Goal: Transaction & Acquisition: Purchase product/service

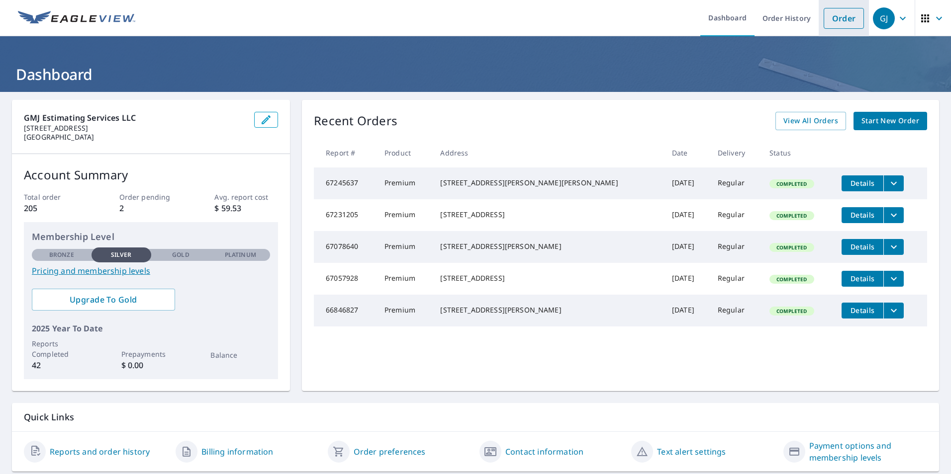
click at [831, 21] on link "Order" at bounding box center [844, 18] width 40 height 21
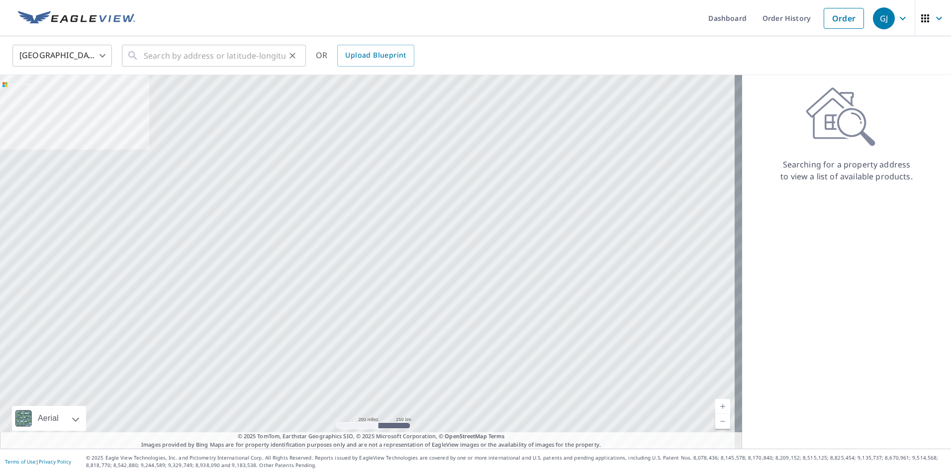
click at [136, 55] on icon at bounding box center [133, 56] width 12 height 12
paste input "2323 Curlew Rd. Ste 7"
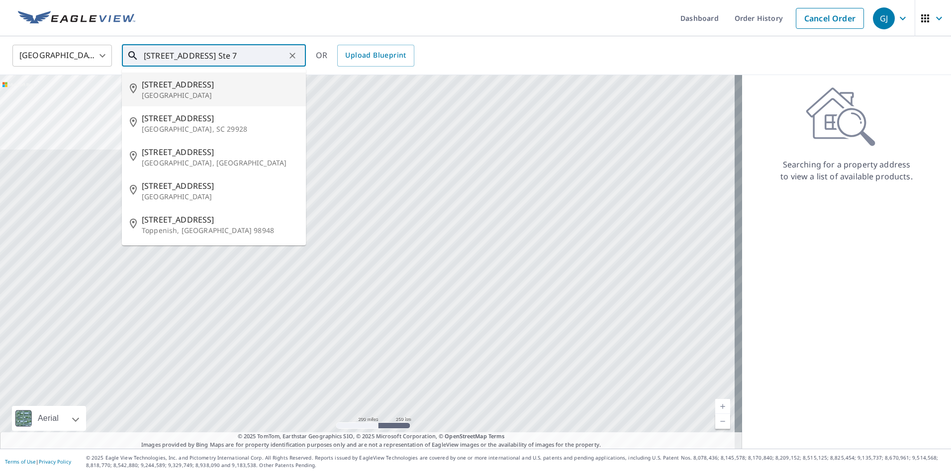
click at [190, 88] on span "2323 Curlew Rd" at bounding box center [220, 85] width 156 height 12
type input "2323 Curlew Rd Dunedin, FL 34683"
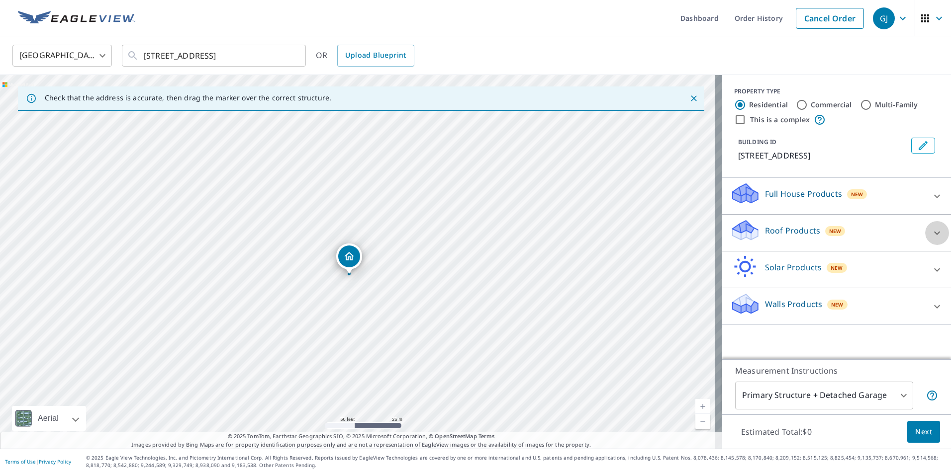
click at [932, 235] on icon at bounding box center [937, 233] width 12 height 12
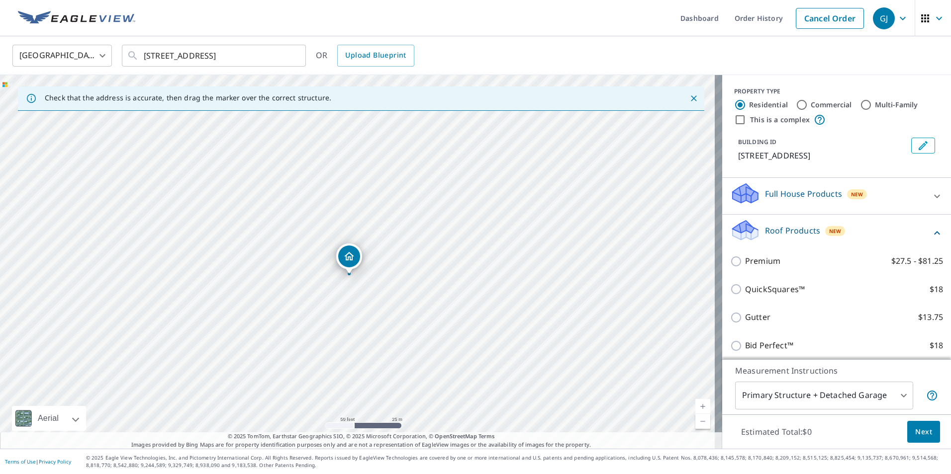
click at [796, 106] on input "Commercial" at bounding box center [802, 105] width 12 height 12
radio input "true"
type input "4"
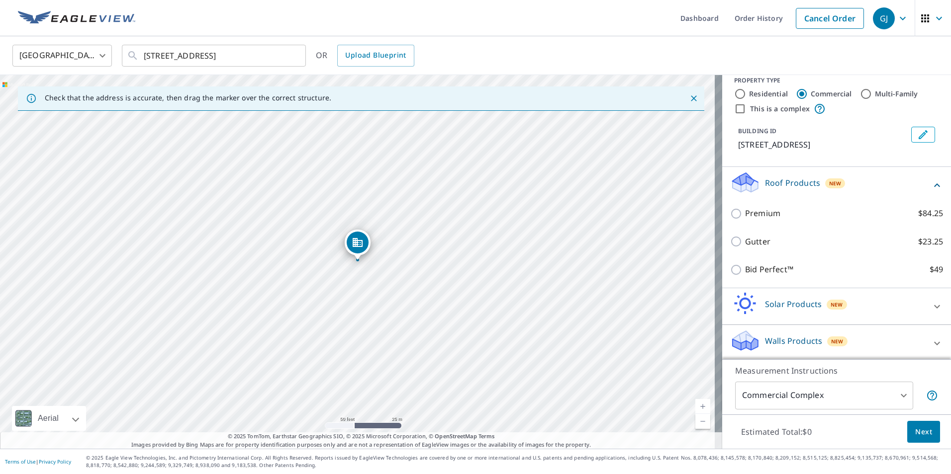
scroll to position [13, 0]
drag, startPoint x: 359, startPoint y: 241, endPoint x: 314, endPoint y: 226, distance: 47.0
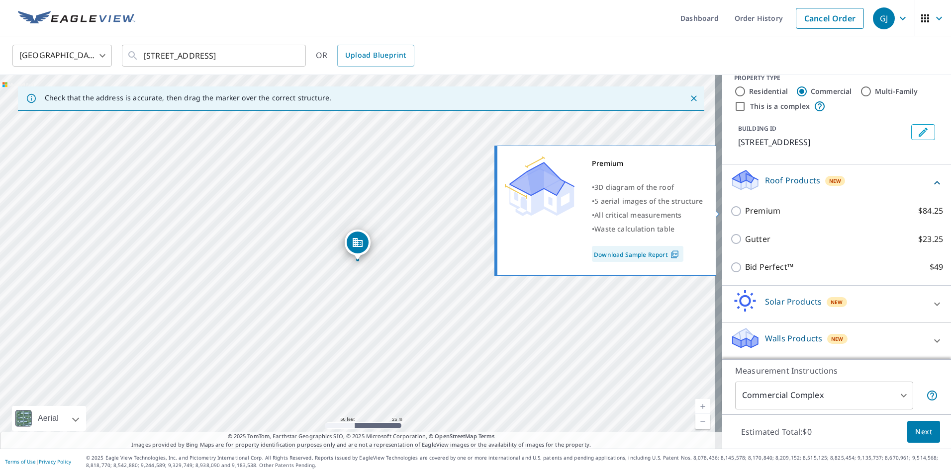
click at [730, 210] on input "Premium $84.25" at bounding box center [737, 211] width 15 height 12
checkbox input "true"
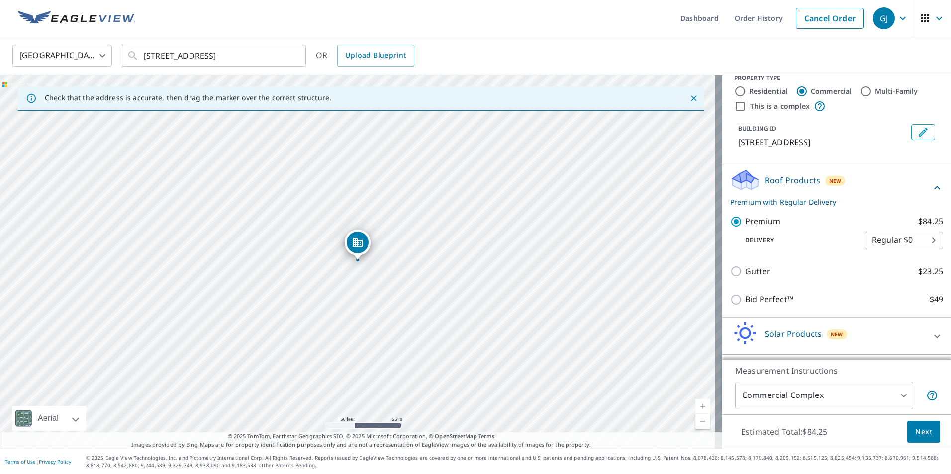
scroll to position [46, 0]
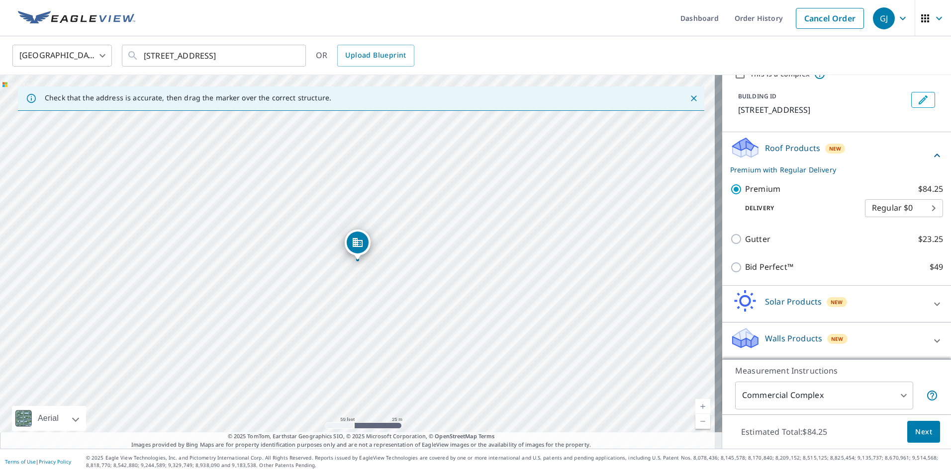
click at [687, 96] on button "Close" at bounding box center [693, 98] width 13 height 13
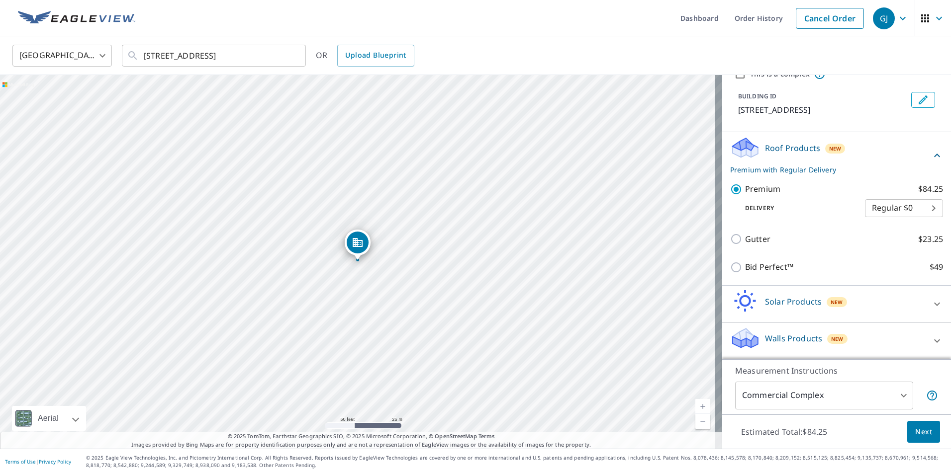
click at [921, 21] on icon "button" at bounding box center [925, 18] width 8 height 8
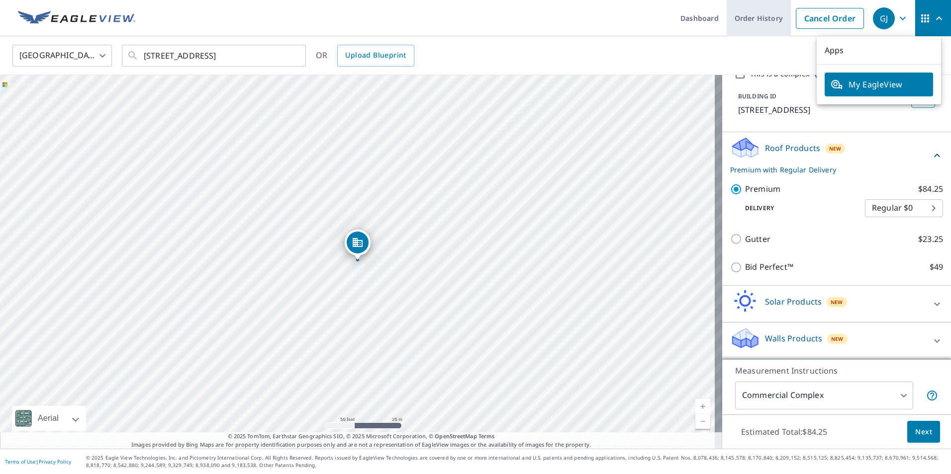
click at [748, 25] on link "Order History" at bounding box center [759, 18] width 64 height 36
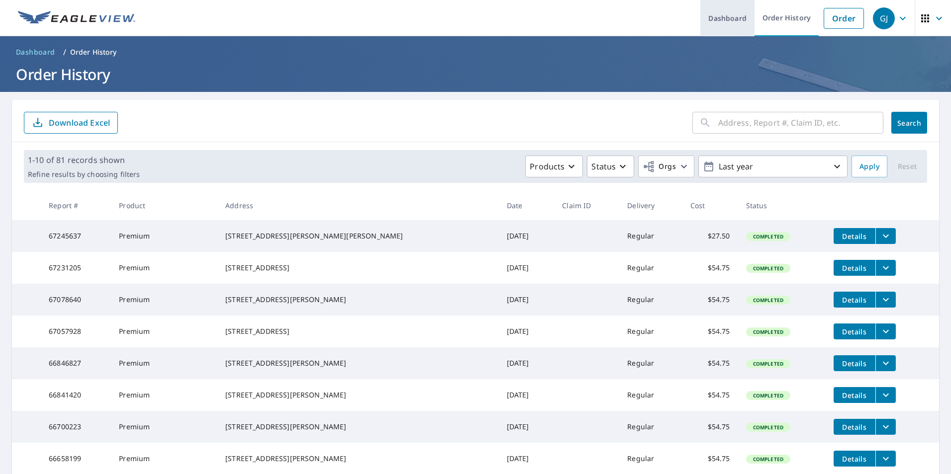
click at [718, 17] on link "Dashboard" at bounding box center [727, 18] width 54 height 36
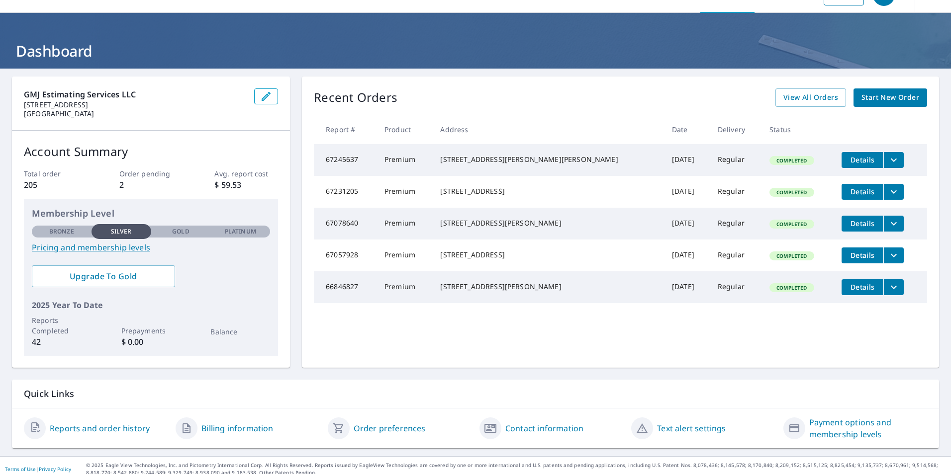
scroll to position [31, 0]
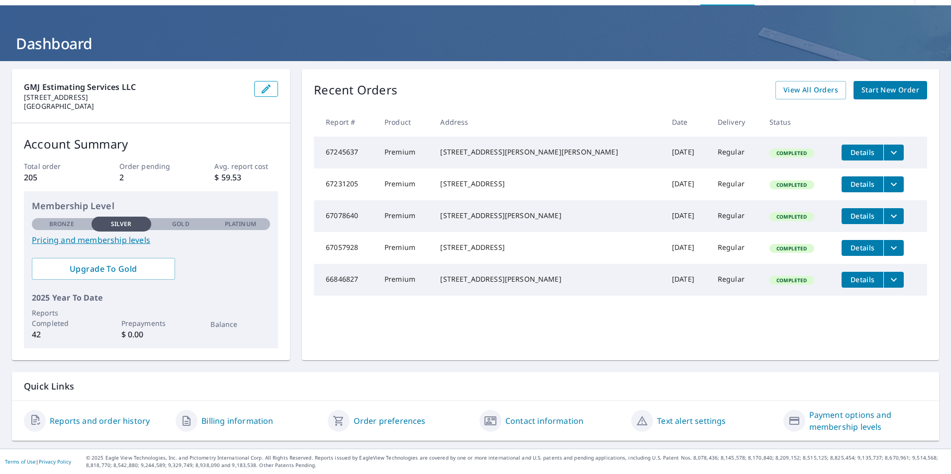
click at [529, 420] on link "Contact information" at bounding box center [544, 421] width 78 height 12
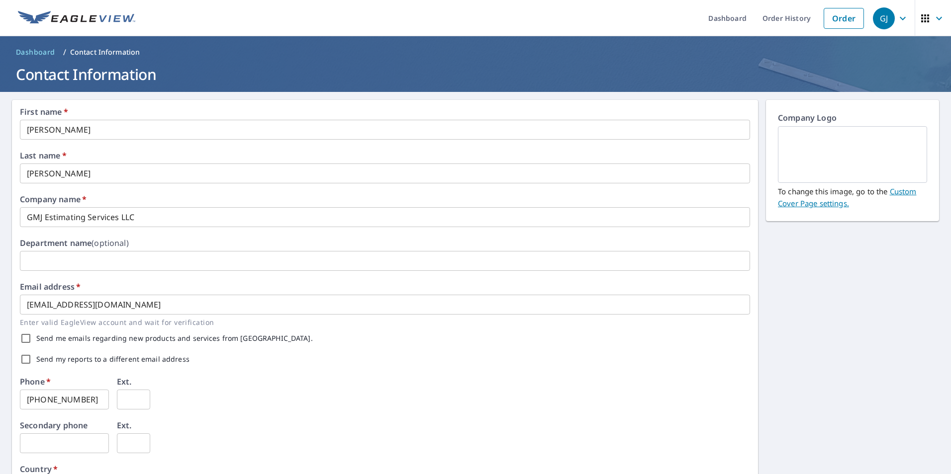
click at [101, 53] on p "Contact Information" at bounding box center [105, 52] width 70 height 10
click at [722, 20] on link "Dashboard" at bounding box center [727, 18] width 54 height 36
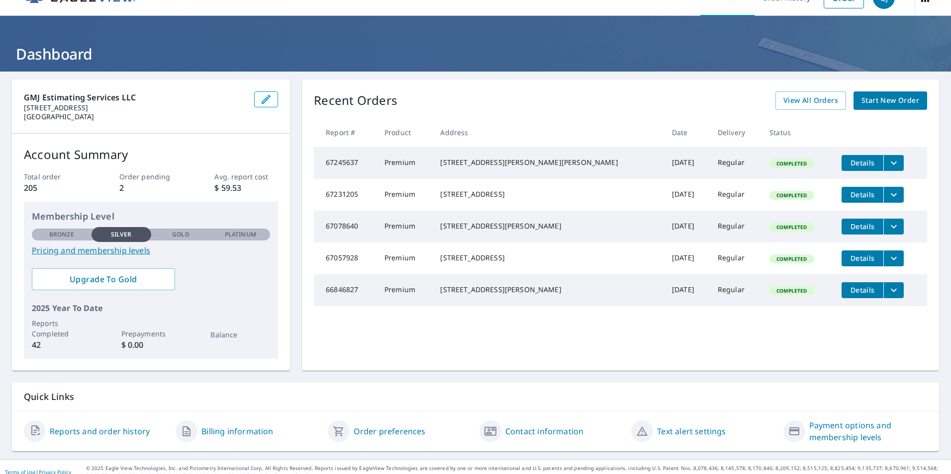
scroll to position [31, 0]
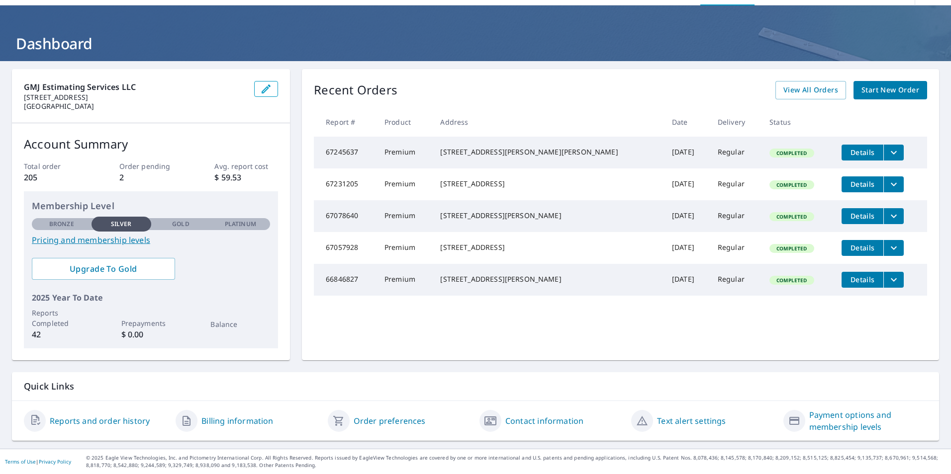
click at [221, 421] on link "Billing information" at bounding box center [237, 421] width 72 height 12
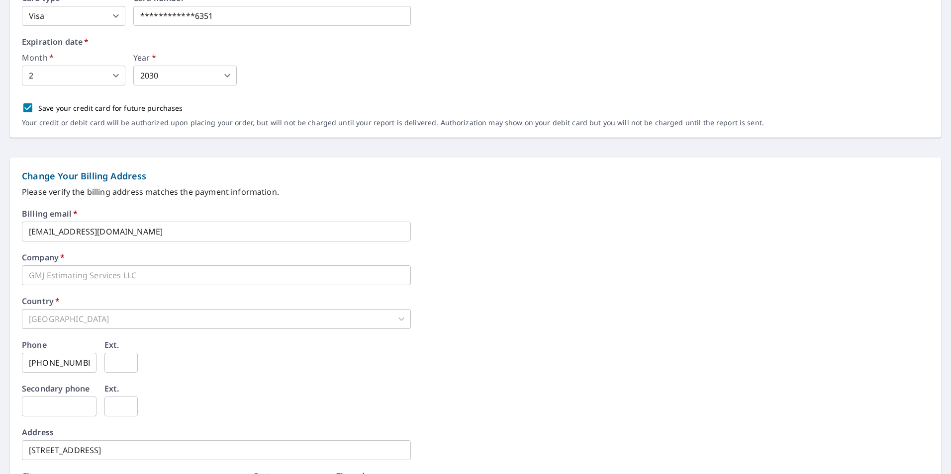
scroll to position [360, 0]
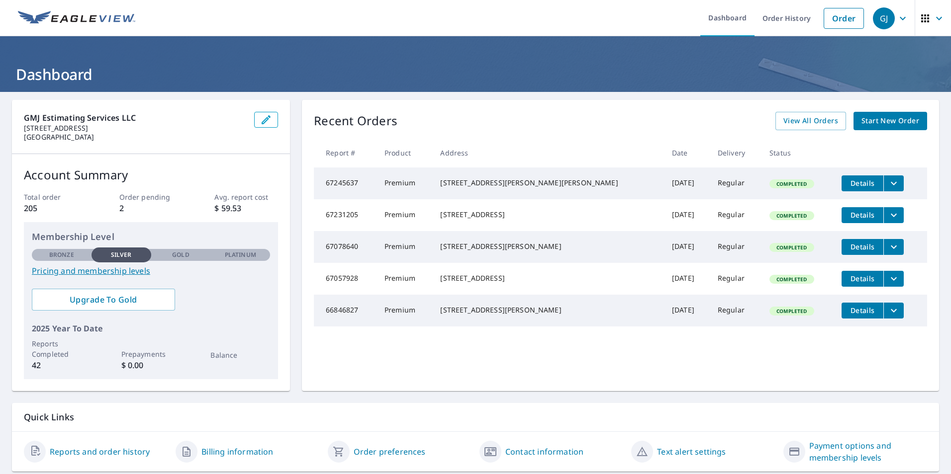
click at [933, 18] on icon "button" at bounding box center [939, 18] width 12 height 12
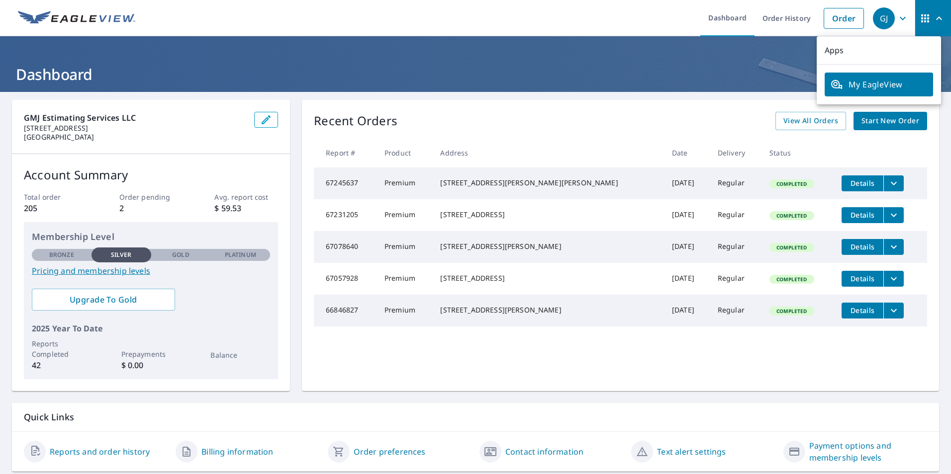
click at [897, 18] on icon "button" at bounding box center [903, 18] width 12 height 12
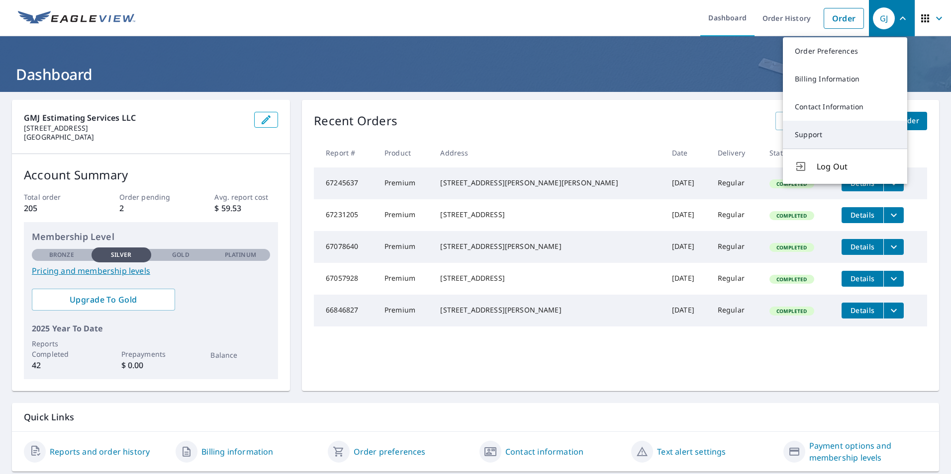
click at [815, 139] on link "Support" at bounding box center [845, 135] width 124 height 28
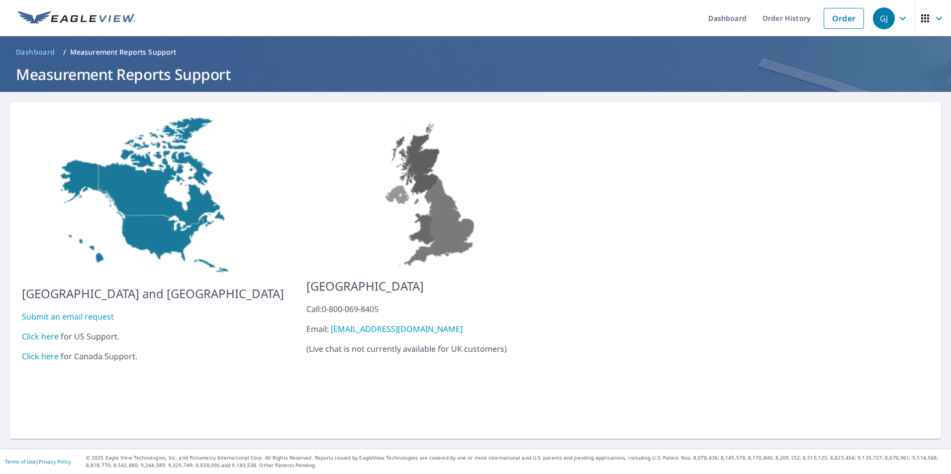
click at [29, 331] on link "Click here" at bounding box center [40, 336] width 37 height 11
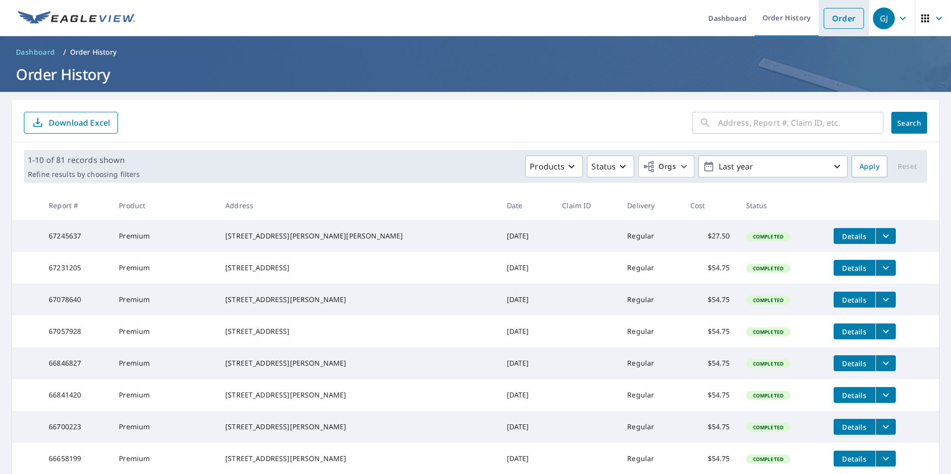
click at [844, 16] on link "Order" at bounding box center [844, 18] width 40 height 21
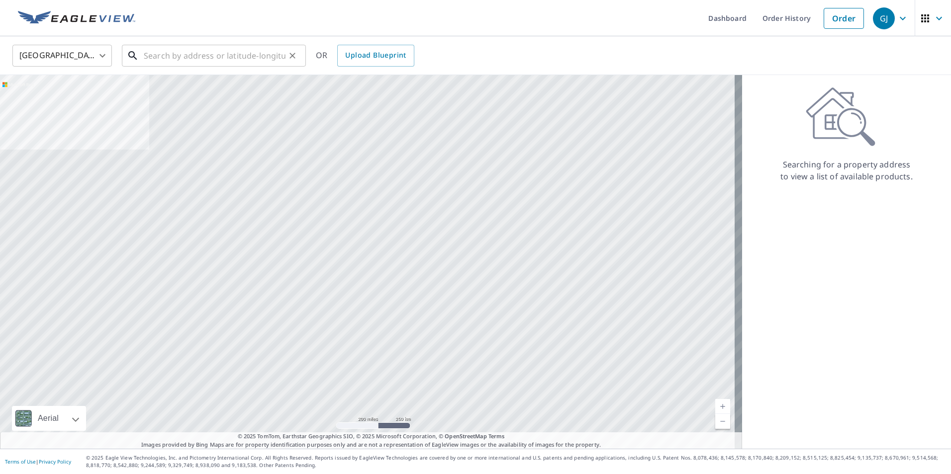
click at [144, 59] on input "text" at bounding box center [215, 56] width 142 height 28
paste input "2323 Curlew Rd. Ste 7"
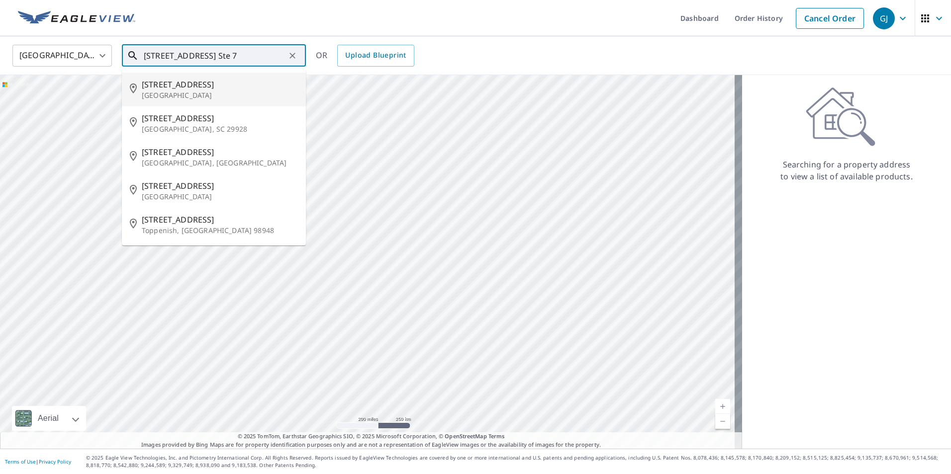
click at [187, 88] on span "2323 Curlew Rd" at bounding box center [220, 85] width 156 height 12
type input "2323 Curlew Rd Dunedin, FL 34683"
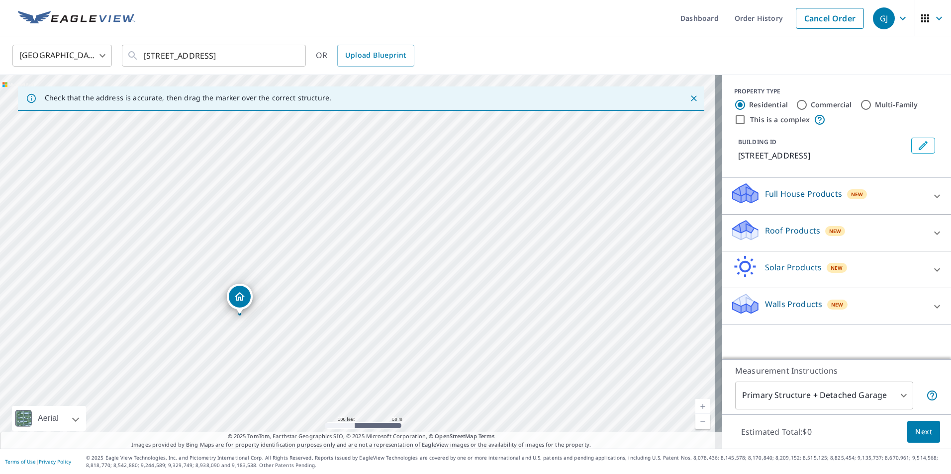
click at [796, 105] on input "Commercial" at bounding box center [802, 105] width 12 height 12
radio input "true"
type input "4"
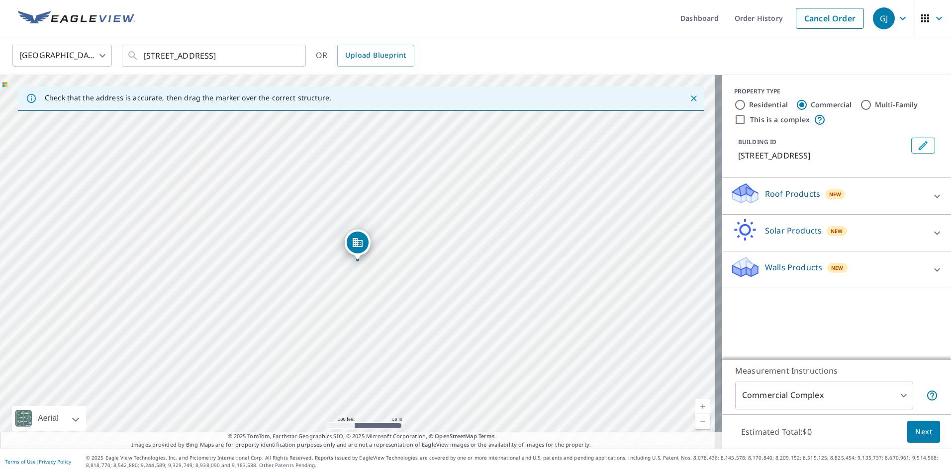
click at [931, 195] on icon at bounding box center [937, 196] width 12 height 12
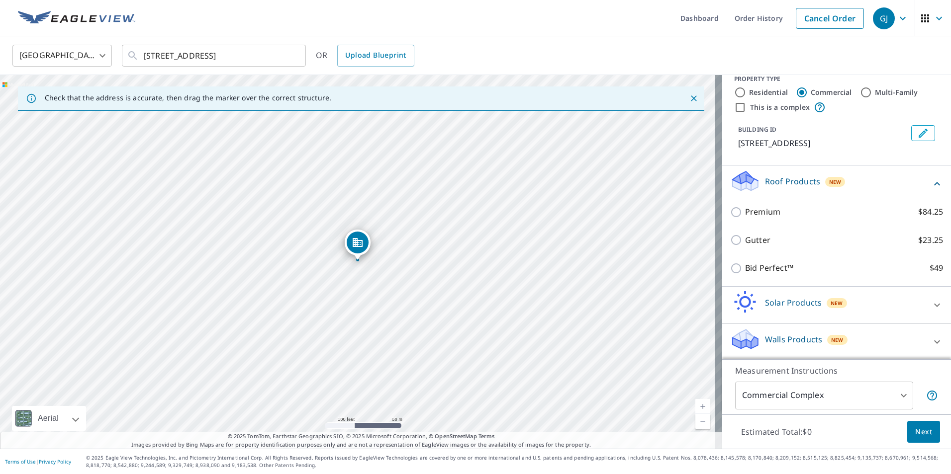
scroll to position [13, 0]
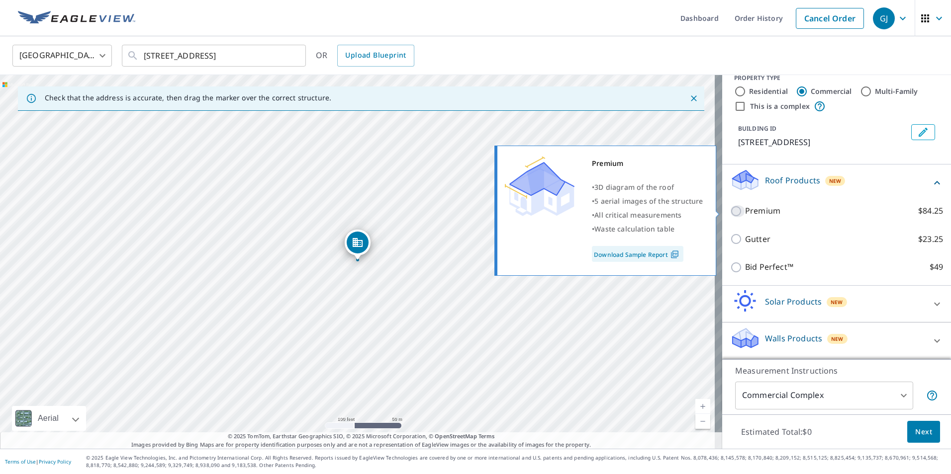
click at [730, 212] on input "Premium $84.25" at bounding box center [737, 211] width 15 height 12
checkbox input "true"
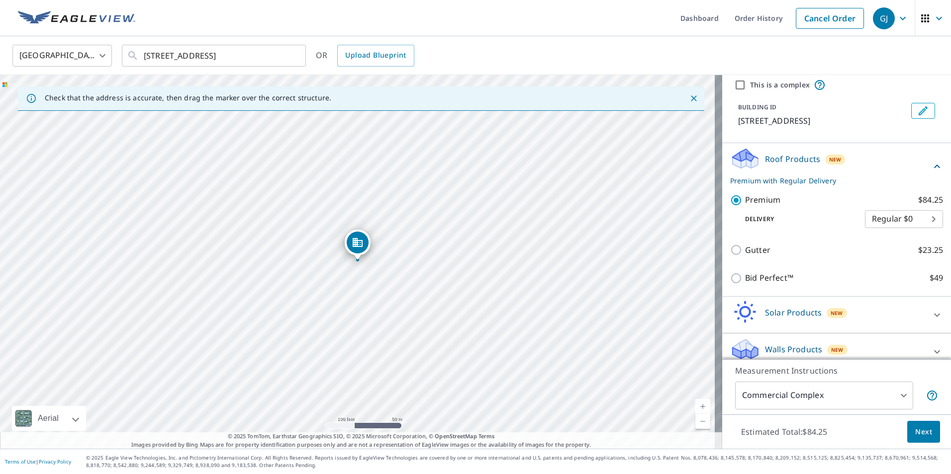
scroll to position [46, 0]
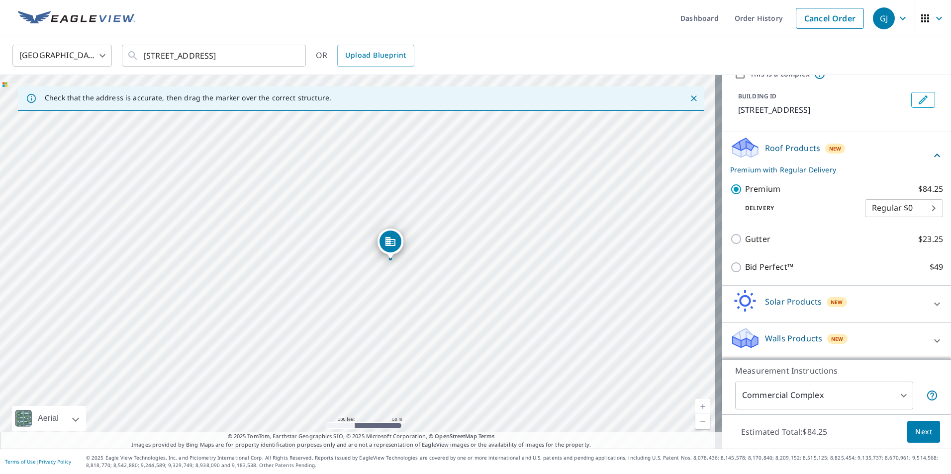
drag, startPoint x: 357, startPoint y: 249, endPoint x: 390, endPoint y: 248, distance: 33.3
drag, startPoint x: 360, startPoint y: 243, endPoint x: 300, endPoint y: 240, distance: 59.8
drag, startPoint x: 358, startPoint y: 241, endPoint x: 362, endPoint y: 247, distance: 7.5
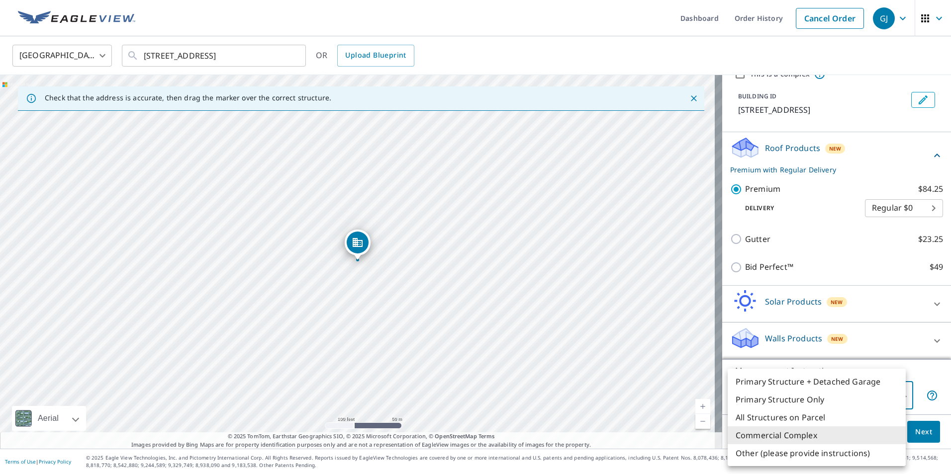
click at [894, 397] on body "GJ GJ Dashboard Order History Cancel Order GJ United States US ​ 2323 Curlew Rd…" at bounding box center [475, 237] width 951 height 474
click at [813, 435] on li "Commercial Complex" at bounding box center [817, 436] width 178 height 18
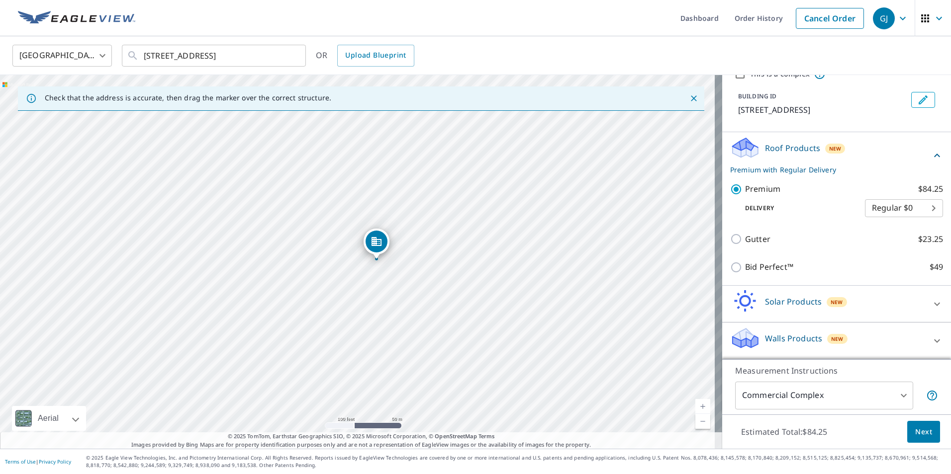
drag, startPoint x: 354, startPoint y: 241, endPoint x: 372, endPoint y: 240, distance: 17.9
drag, startPoint x: 359, startPoint y: 243, endPoint x: 336, endPoint y: 237, distance: 24.1
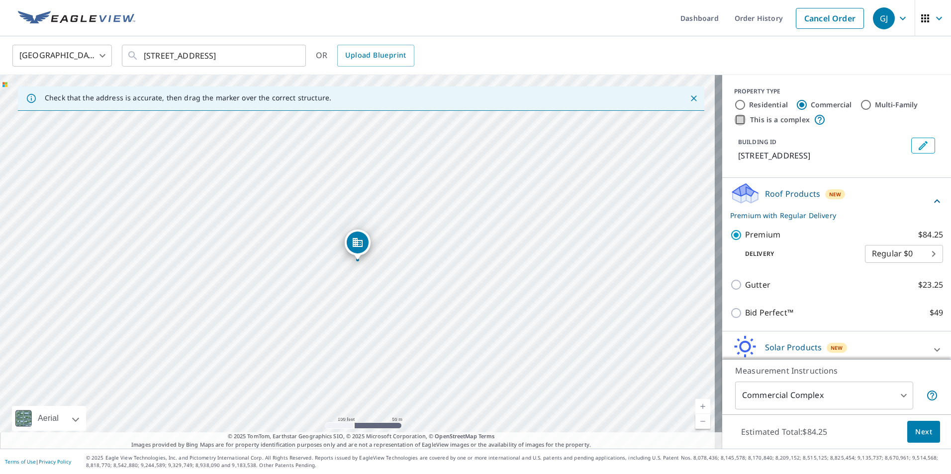
click at [734, 119] on input "This is a complex" at bounding box center [740, 120] width 12 height 12
checkbox input "true"
checkbox input "false"
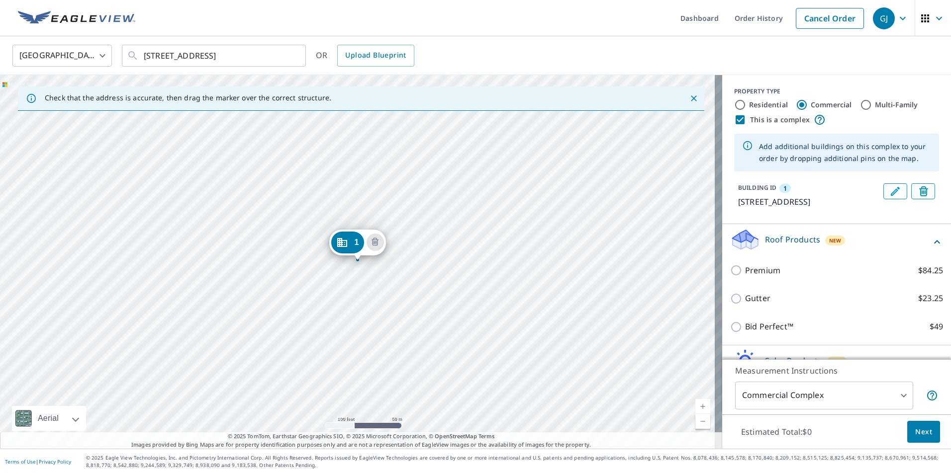
click at [352, 243] on div "1" at bounding box center [347, 243] width 33 height 22
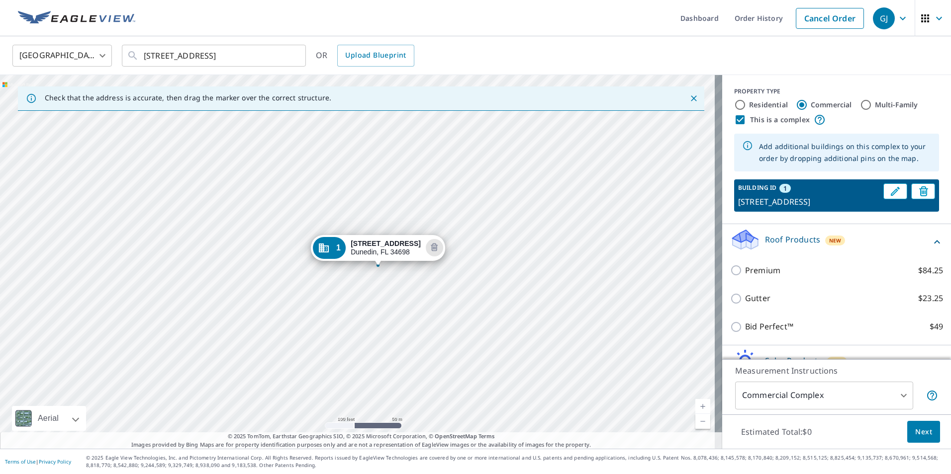
drag, startPoint x: 321, startPoint y: 240, endPoint x: 341, endPoint y: 246, distance: 21.1
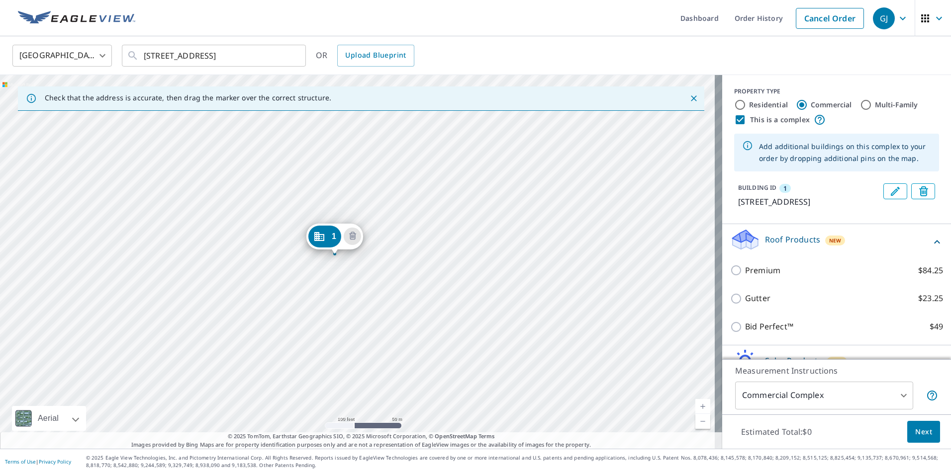
drag, startPoint x: 343, startPoint y: 245, endPoint x: 324, endPoint y: 238, distance: 19.7
click at [358, 267] on div "1 2323 Curlew Rd Dunedin, FL 34698" at bounding box center [361, 262] width 722 height 374
click at [356, 244] on span "1" at bounding box center [357, 243] width 4 height 7
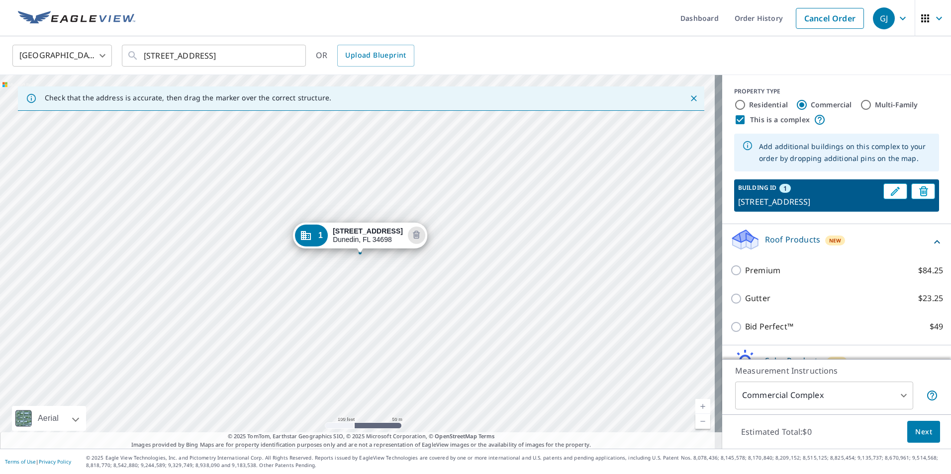
drag, startPoint x: 358, startPoint y: 237, endPoint x: 360, endPoint y: 230, distance: 7.4
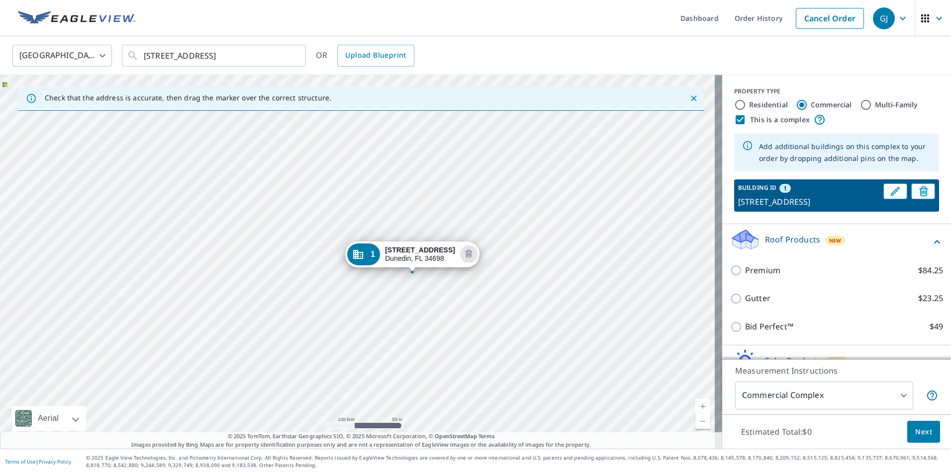
drag, startPoint x: 348, startPoint y: 241, endPoint x: 403, endPoint y: 253, distance: 56.0
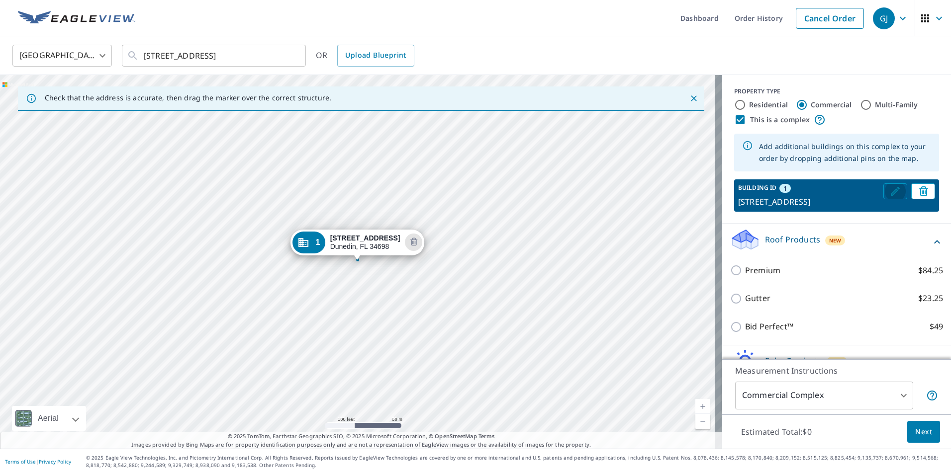
click at [891, 192] on icon "Edit building 1" at bounding box center [895, 191] width 9 height 9
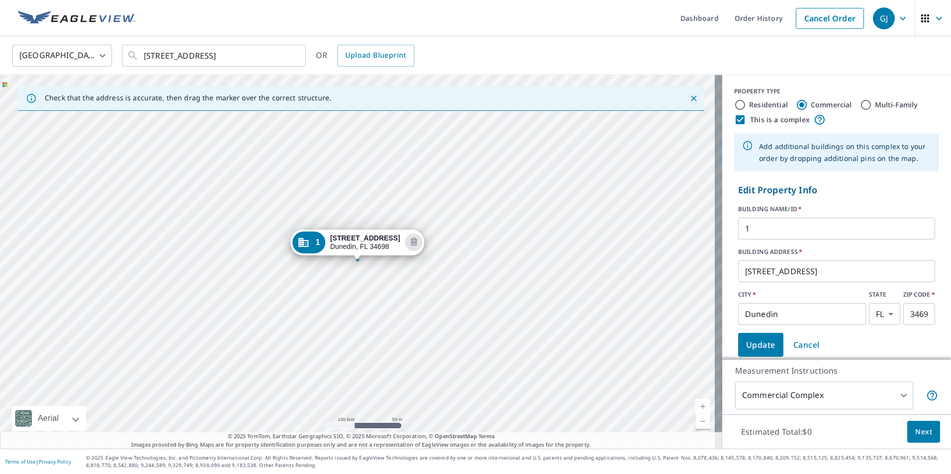
click at [748, 228] on input "1" at bounding box center [836, 229] width 197 height 28
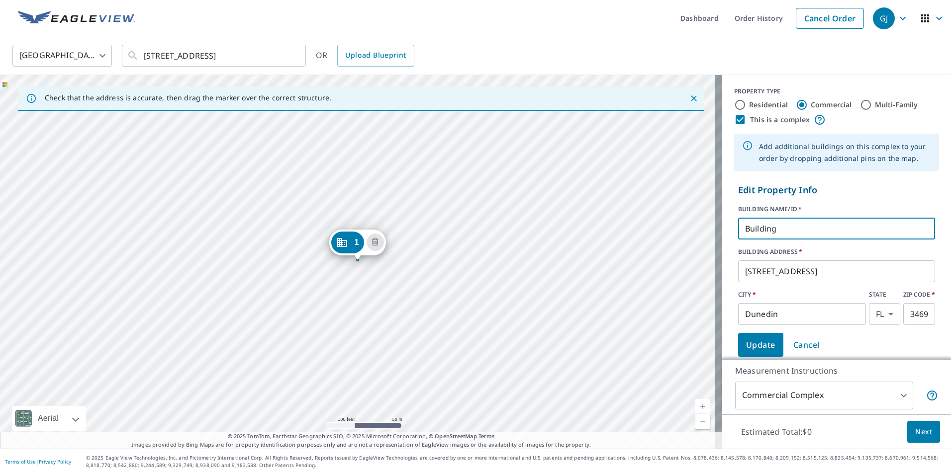
type input "Building 1"
click at [755, 347] on span "Update" at bounding box center [760, 345] width 29 height 14
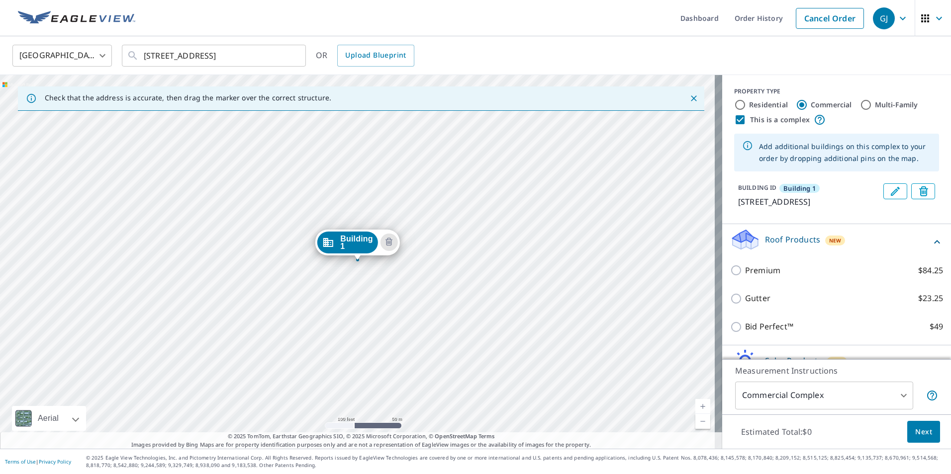
click at [355, 291] on div "Building 1 2323 Curlew Rd Dunedin, FL 34698" at bounding box center [361, 262] width 722 height 374
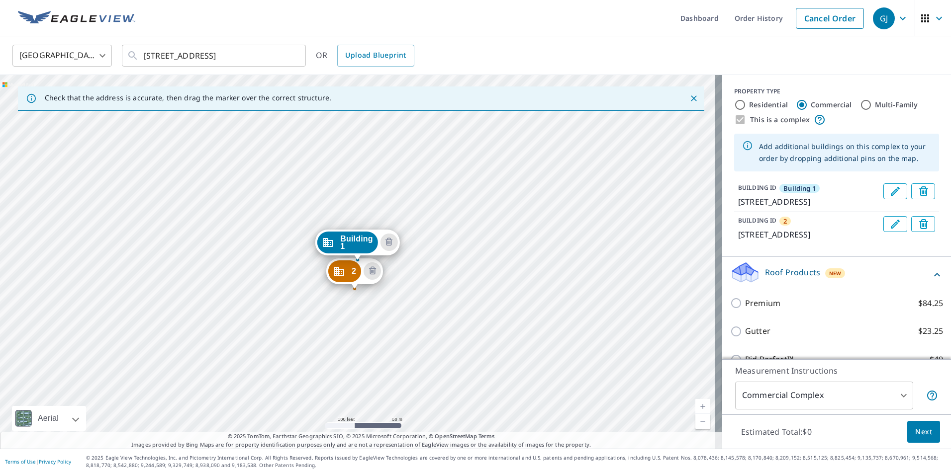
click at [891, 229] on icon "Edit building 2" at bounding box center [895, 224] width 9 height 9
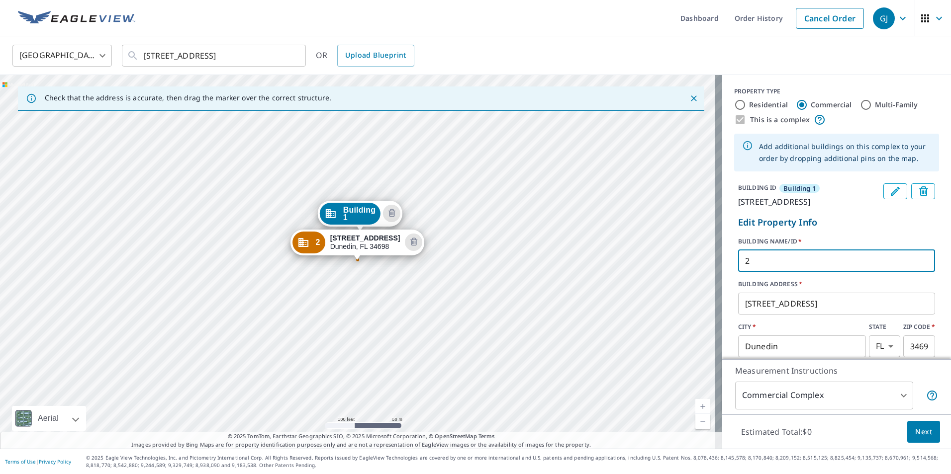
drag, startPoint x: 761, startPoint y: 276, endPoint x: 771, endPoint y: 273, distance: 10.9
click at [700, 273] on div "Check that the address is accurate, then drag the marker over the correct struc…" at bounding box center [475, 262] width 951 height 374
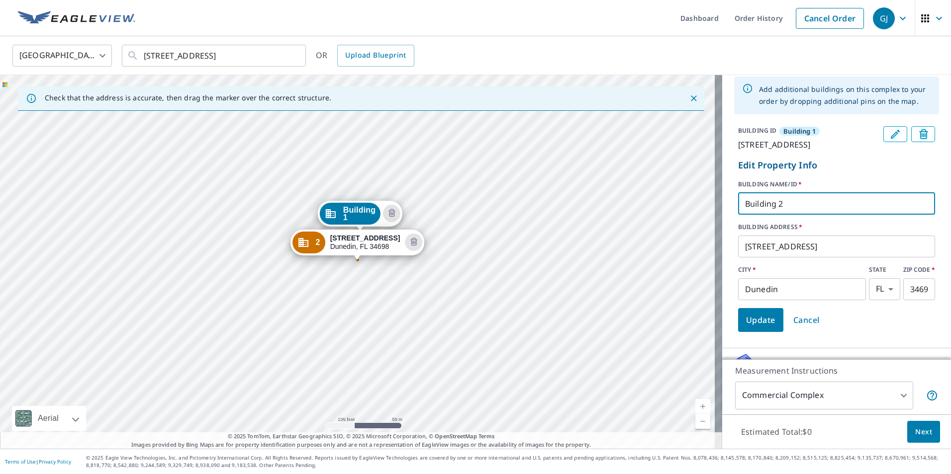
scroll to position [60, 0]
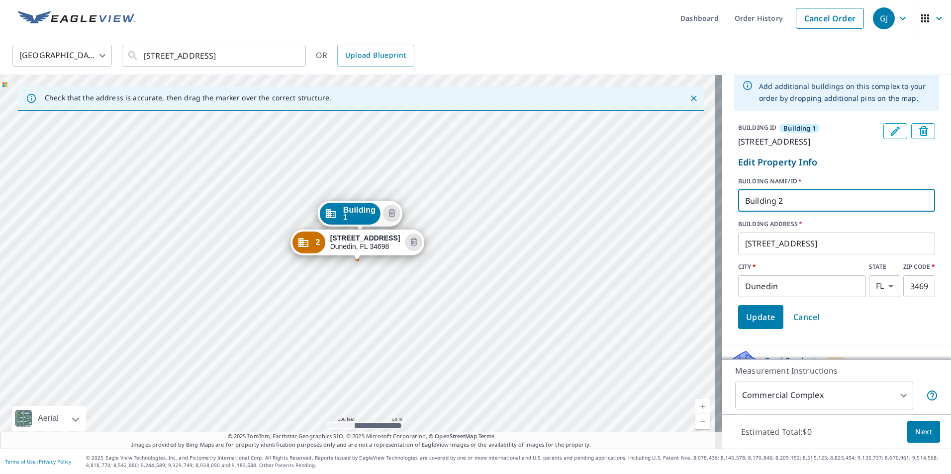
type input "Building 2"
click at [751, 324] on span "Update" at bounding box center [760, 317] width 29 height 14
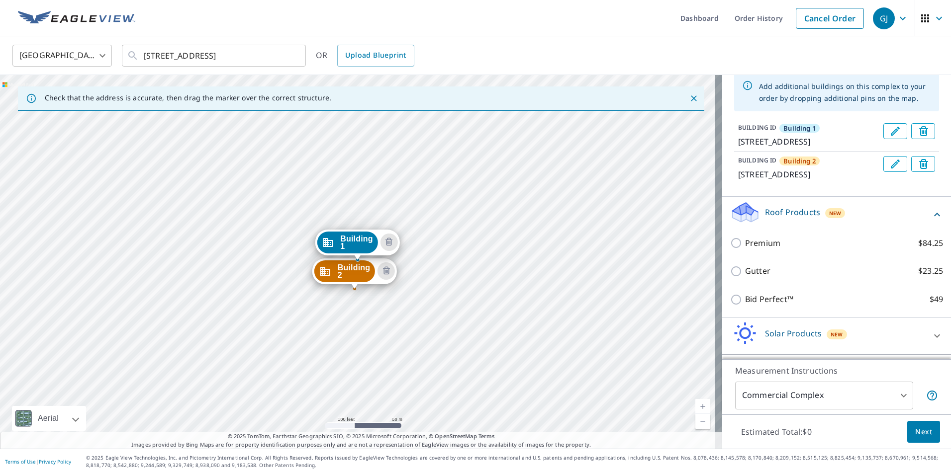
click at [320, 257] on div "Building 1 2323 Curlew Rd Dunedin, FL 34698" at bounding box center [357, 245] width 85 height 31
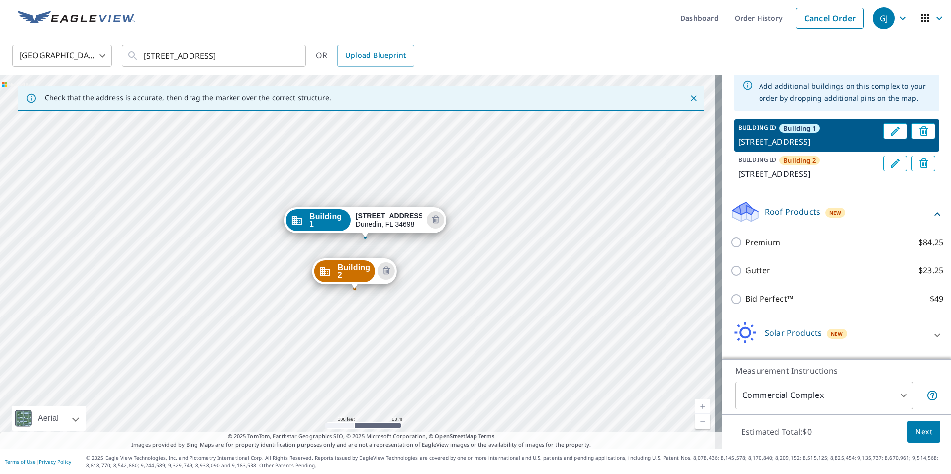
drag, startPoint x: 356, startPoint y: 240, endPoint x: 363, endPoint y: 218, distance: 23.6
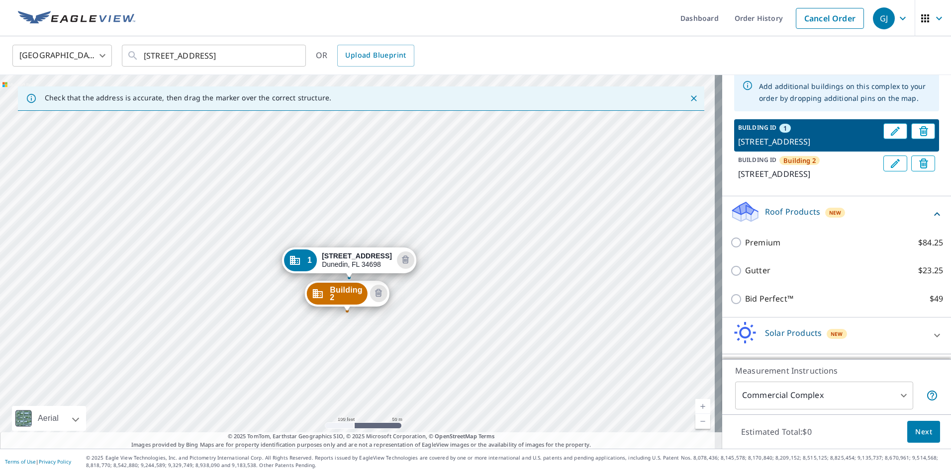
drag, startPoint x: 360, startPoint y: 241, endPoint x: 351, endPoint y: 259, distance: 19.8
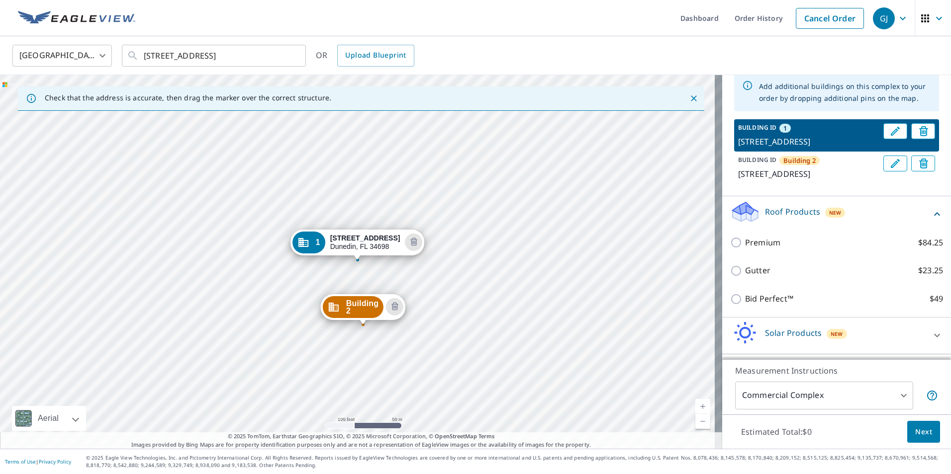
drag, startPoint x: 351, startPoint y: 271, endPoint x: 359, endPoint y: 302, distance: 32.3
click at [323, 266] on div "2 2323 Curlew Rd Dunedin, FL 34698 1 2323 Curlew Rd Dunedin, FL 34698" at bounding box center [361, 262] width 722 height 374
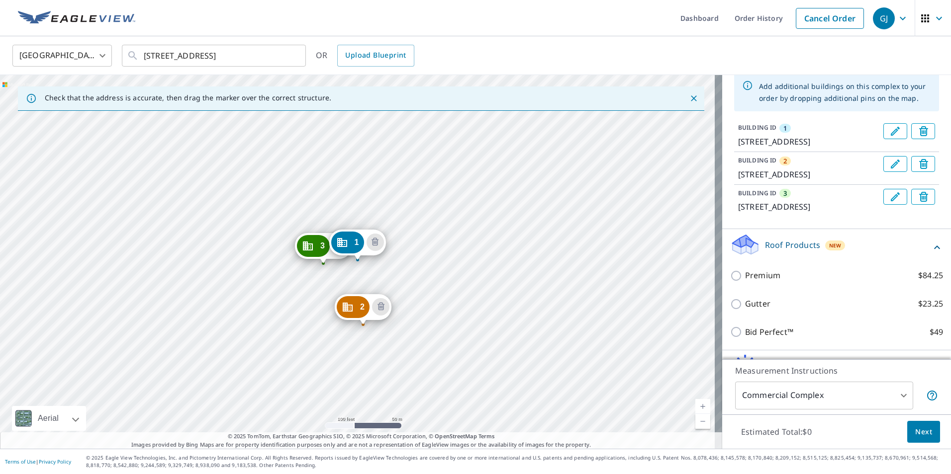
click at [889, 203] on icon "Edit building 3" at bounding box center [895, 197] width 12 height 12
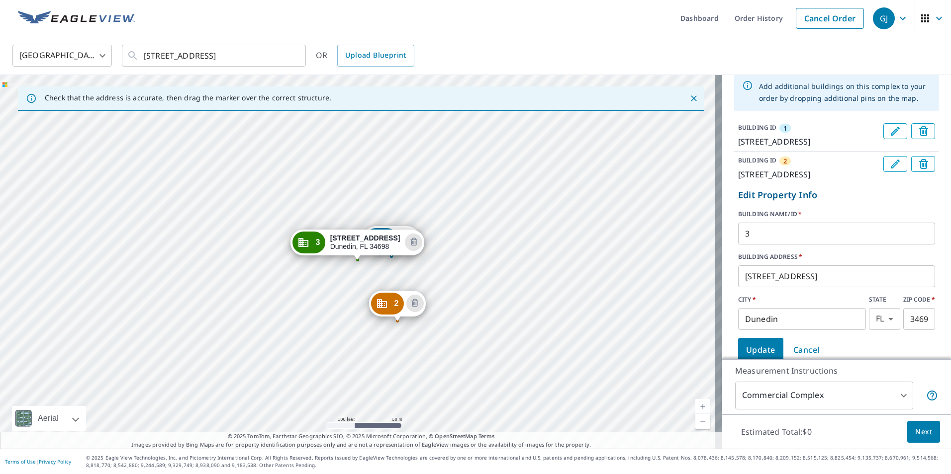
drag, startPoint x: 753, startPoint y: 260, endPoint x: 688, endPoint y: 256, distance: 65.2
click at [688, 256] on div "Check that the address is accurate, then drag the marker over the correct struc…" at bounding box center [475, 262] width 951 height 374
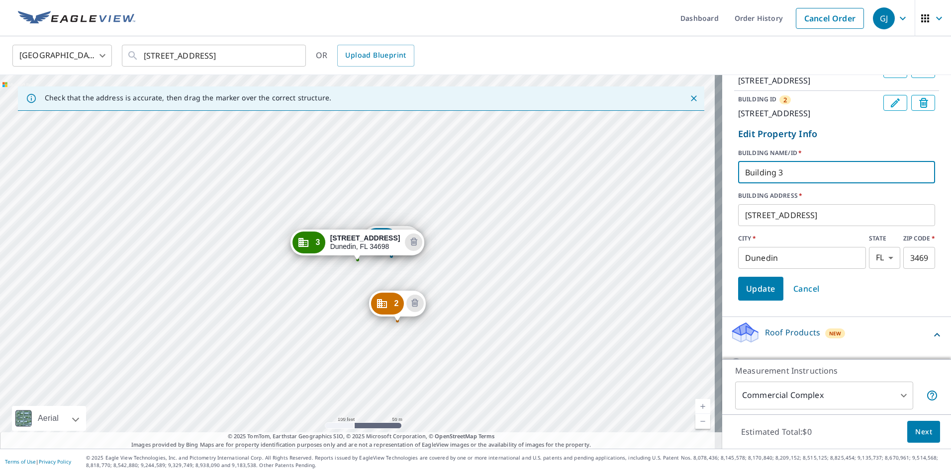
scroll to position [151, 0]
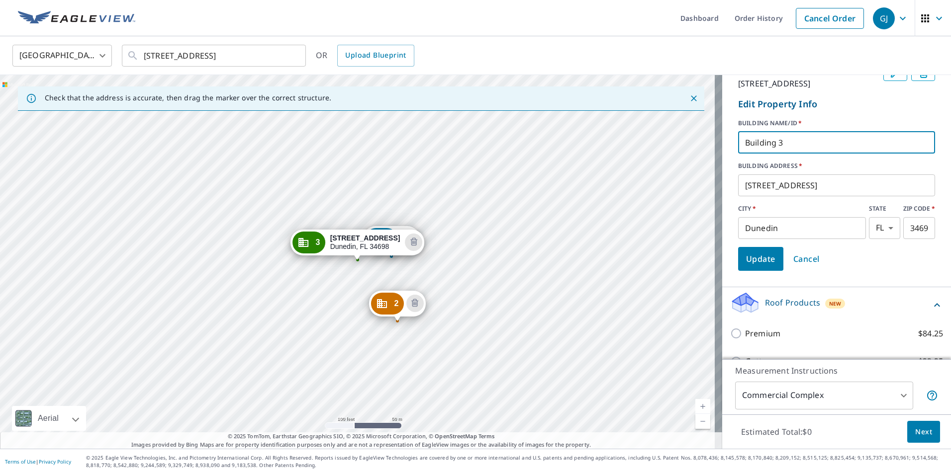
type input "Building 3"
click at [746, 266] on span "Update" at bounding box center [760, 259] width 29 height 14
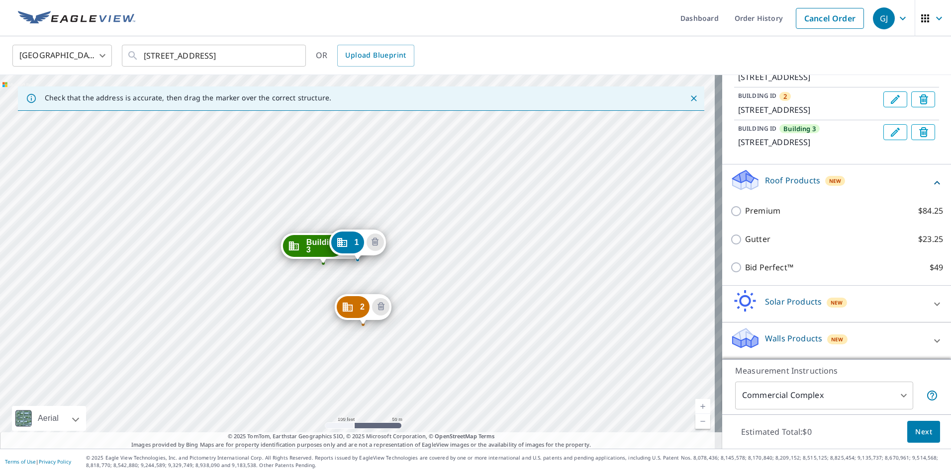
click at [750, 48] on div "United States US ​ 2323 Curlew Rd Dunedin, FL 34683 ​ OR Upload Blueprint" at bounding box center [472, 55] width 934 height 23
drag, startPoint x: 362, startPoint y: 309, endPoint x: 356, endPoint y: 284, distance: 25.6
click at [301, 268] on div "2 2323 Curlew Rd Dunedin, FL 34698 Building 3 2323 Curlew Rd Dunedin, FL 34698 …" at bounding box center [361, 262] width 722 height 374
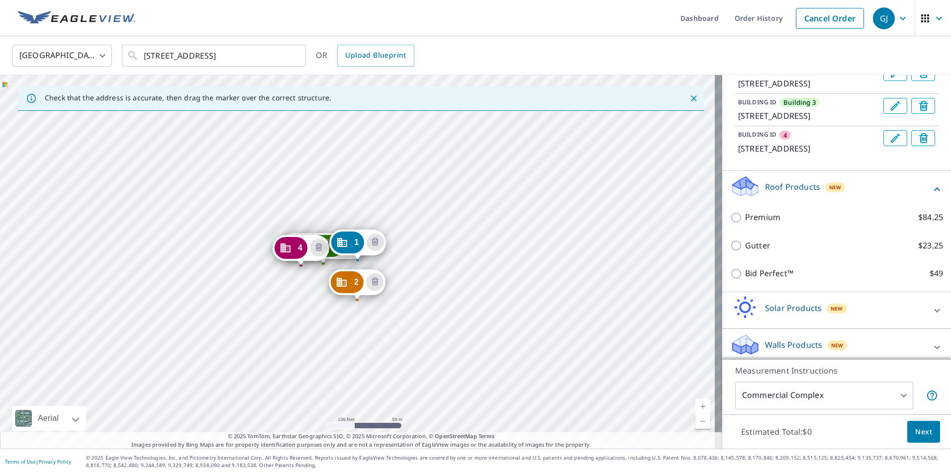
click at [889, 144] on icon "Edit building 4" at bounding box center [895, 138] width 12 height 12
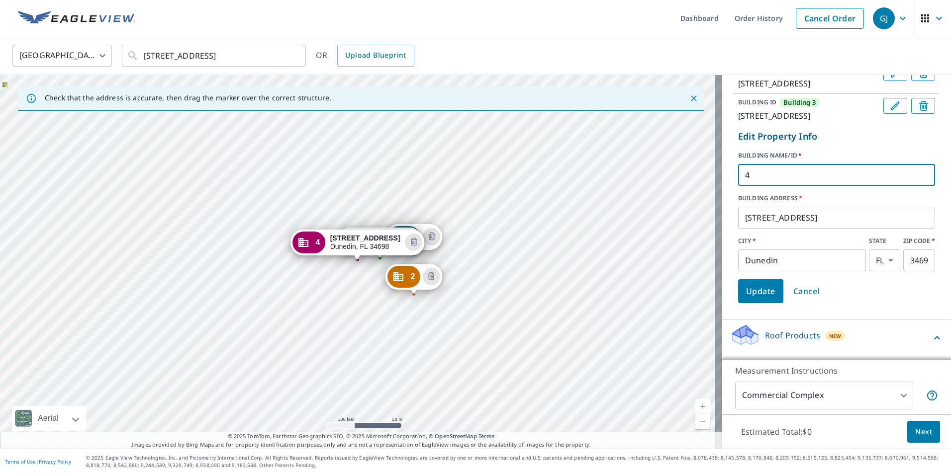
drag, startPoint x: 764, startPoint y: 215, endPoint x: 716, endPoint y: 211, distance: 48.4
click at [722, 211] on div "BUILDING ID 1 2323 Curlew Rd, Dunedin, FL, 34698 BUILDING ID 2 2323 Curlew Rd, …" at bounding box center [836, 167] width 229 height 279
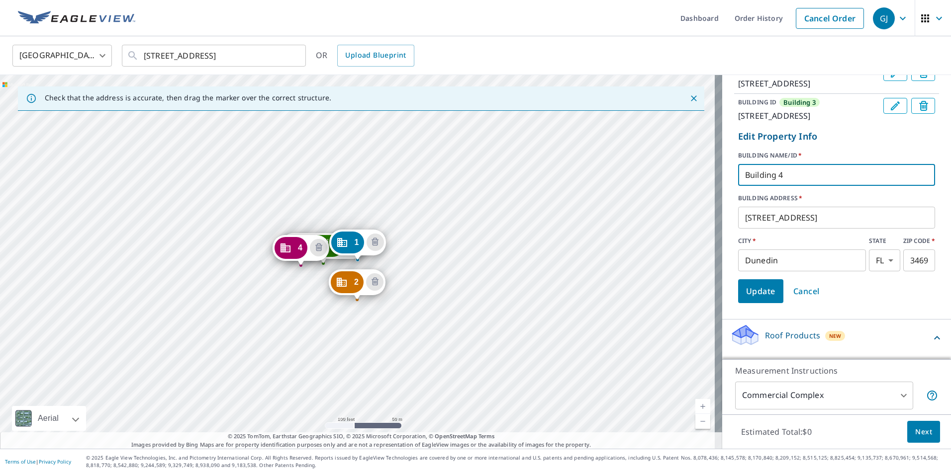
type input "Building 4"
click at [746, 298] on span "Update" at bounding box center [760, 291] width 29 height 14
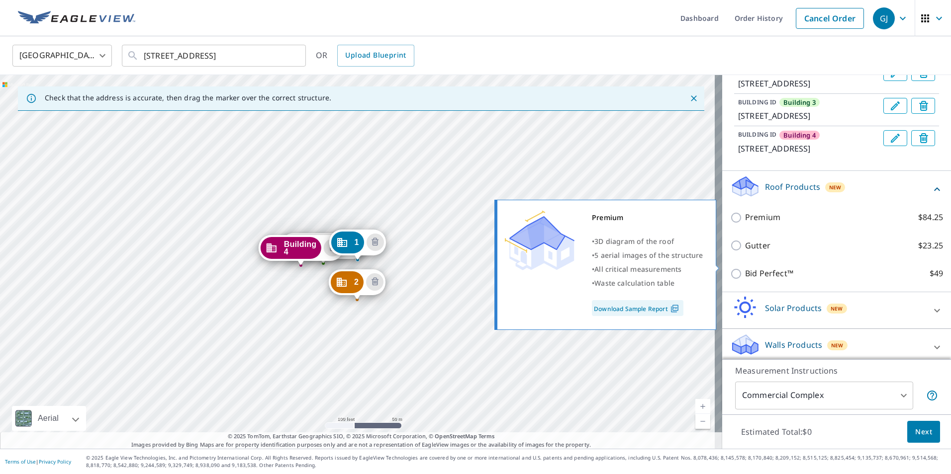
click at [730, 224] on input "Premium $84.25" at bounding box center [737, 218] width 15 height 12
checkbox input "true"
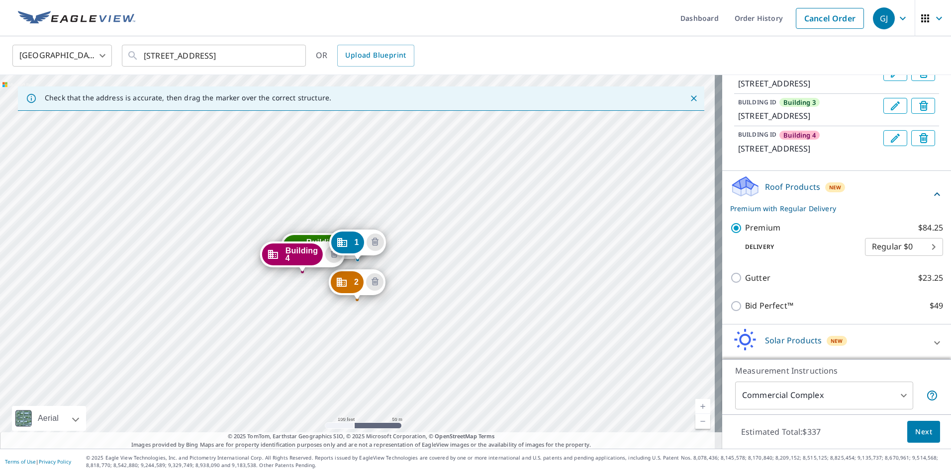
drag, startPoint x: 293, startPoint y: 247, endPoint x: 295, endPoint y: 253, distance: 6.6
click at [889, 79] on icon "Edit building 2" at bounding box center [895, 73] width 12 height 12
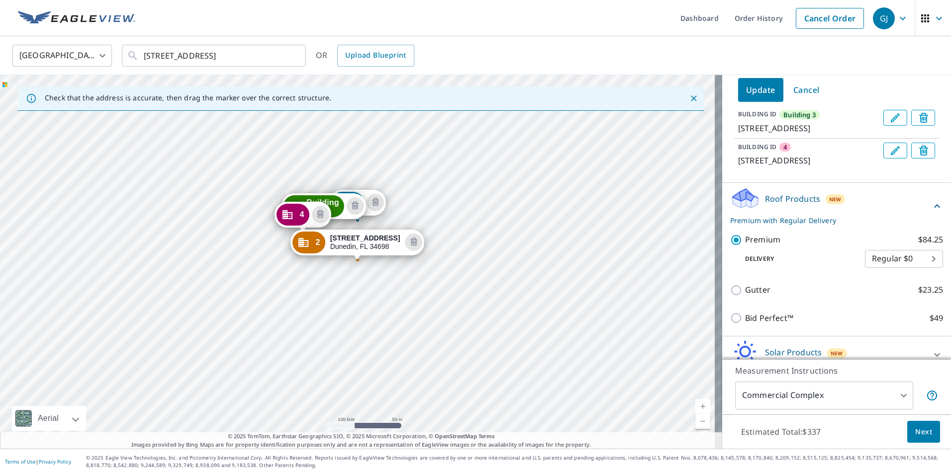
scroll to position [89, 0]
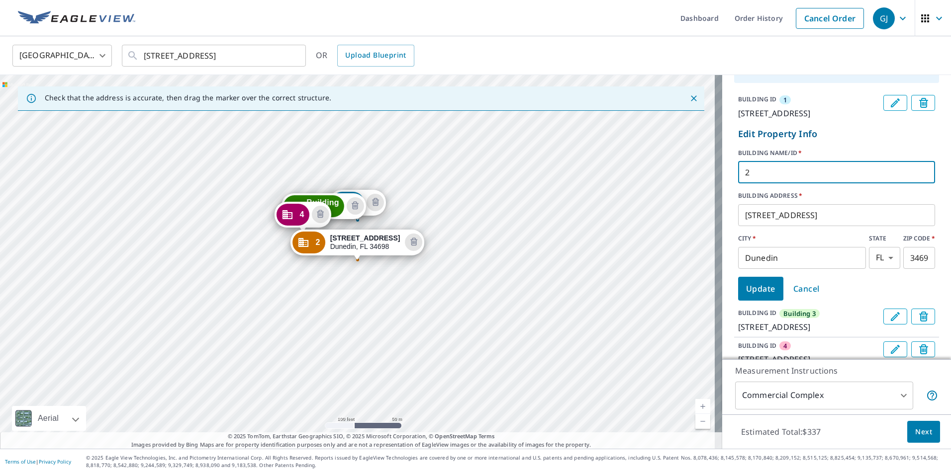
drag, startPoint x: 752, startPoint y: 182, endPoint x: 714, endPoint y: 189, distance: 39.1
click at [714, 189] on div "Check that the address is accurate, then drag the marker over the correct struc…" at bounding box center [475, 262] width 951 height 374
type input "Building 2"
click button "Update" at bounding box center [760, 289] width 45 height 24
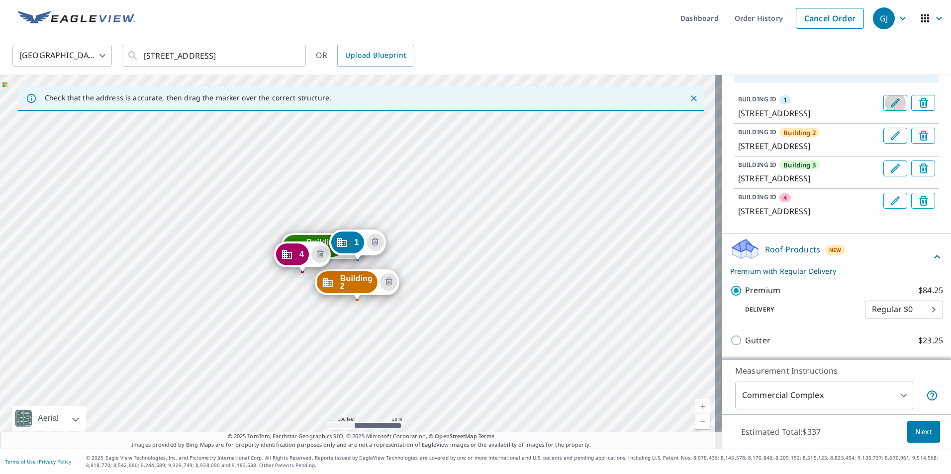
click at [889, 104] on icon "Edit building 1" at bounding box center [895, 103] width 12 height 12
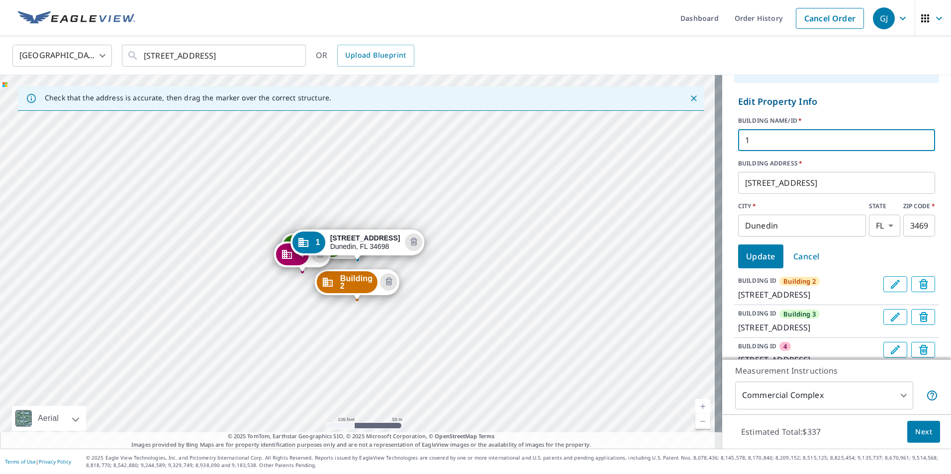
drag, startPoint x: 774, startPoint y: 141, endPoint x: 710, endPoint y: 141, distance: 64.2
click at [710, 141] on div "Check that the address is accurate, then drag the marker over the correct struc…" at bounding box center [475, 262] width 951 height 374
type input "b"
type input "Building 1"
click at [746, 259] on span "Update" at bounding box center [760, 257] width 29 height 14
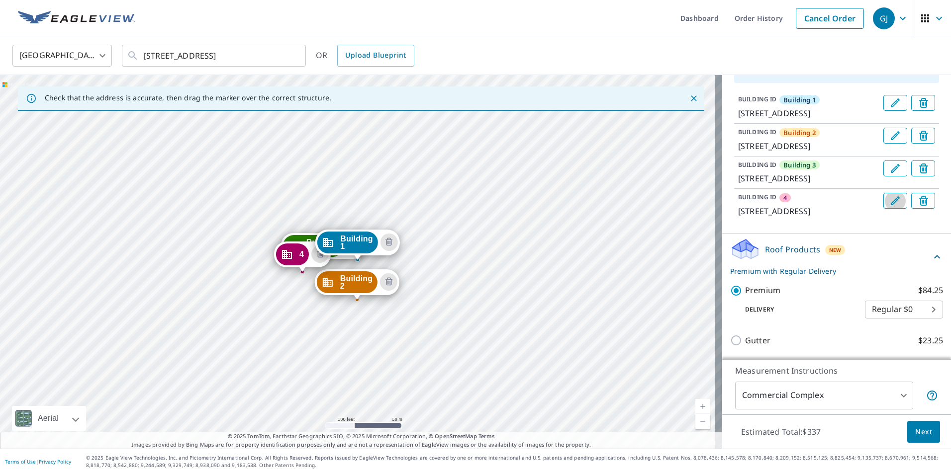
click at [891, 205] on icon "Edit building 4" at bounding box center [895, 200] width 9 height 9
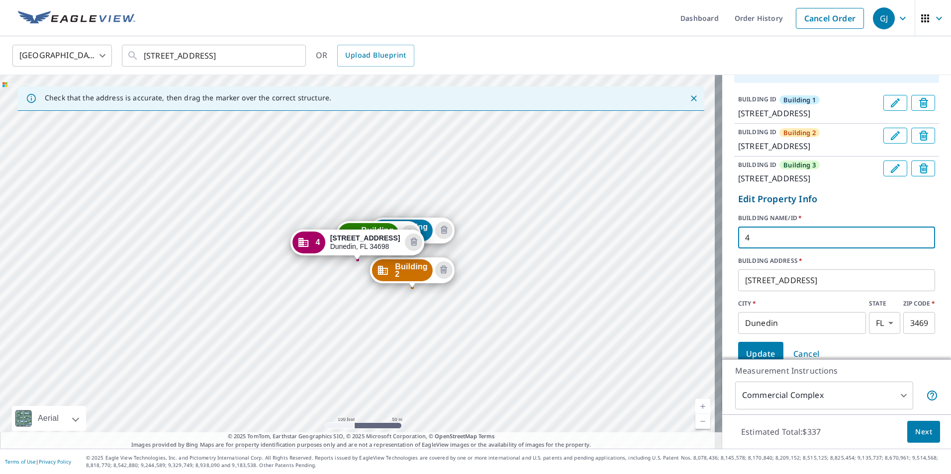
drag, startPoint x: 764, startPoint y: 279, endPoint x: 704, endPoint y: 275, distance: 60.3
click at [704, 275] on div "Check that the address is accurate, then drag the marker over the correct struc…" at bounding box center [475, 262] width 951 height 374
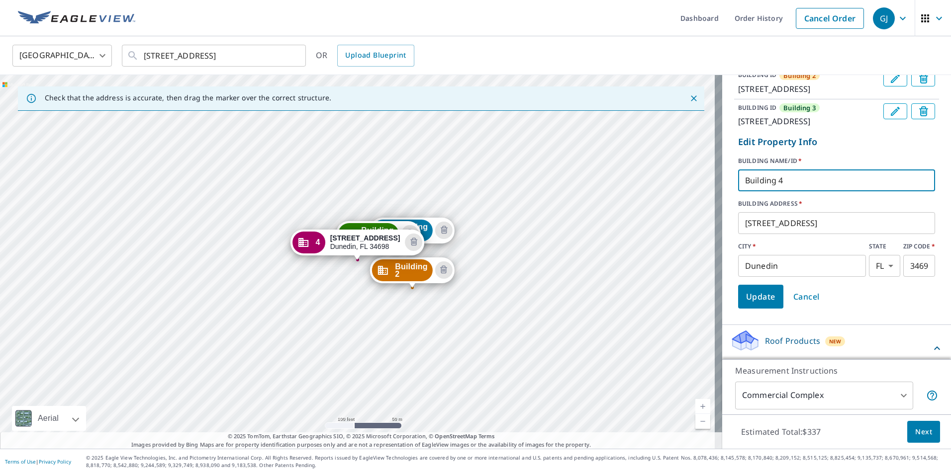
scroll to position [188, 0]
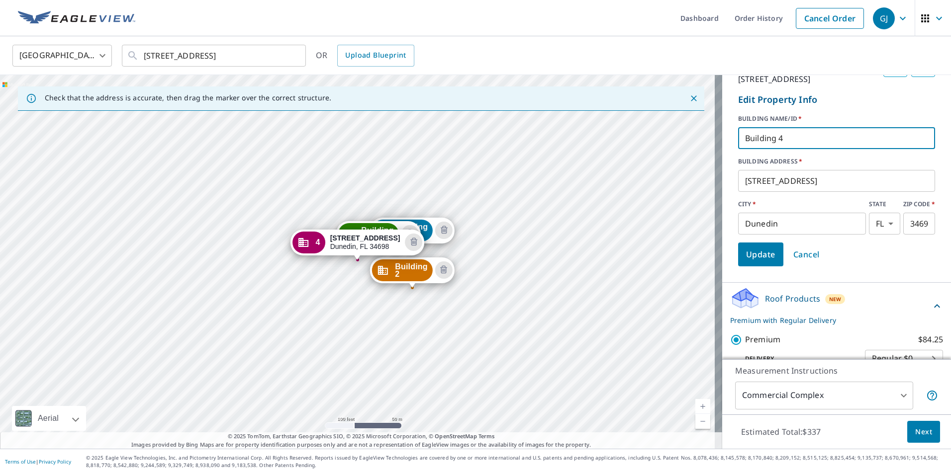
type input "Building 4"
click at [746, 262] on span "Update" at bounding box center [760, 255] width 29 height 14
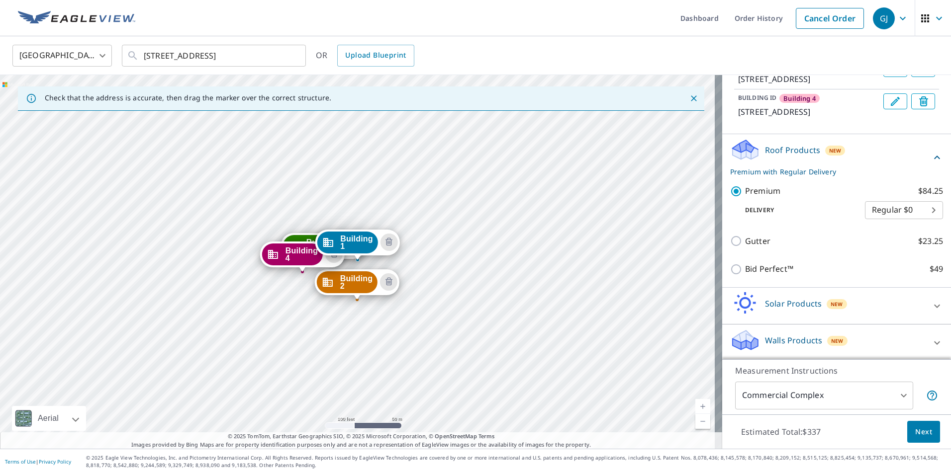
scroll to position [238, 0]
click at [916, 430] on span "Next" at bounding box center [923, 432] width 17 height 12
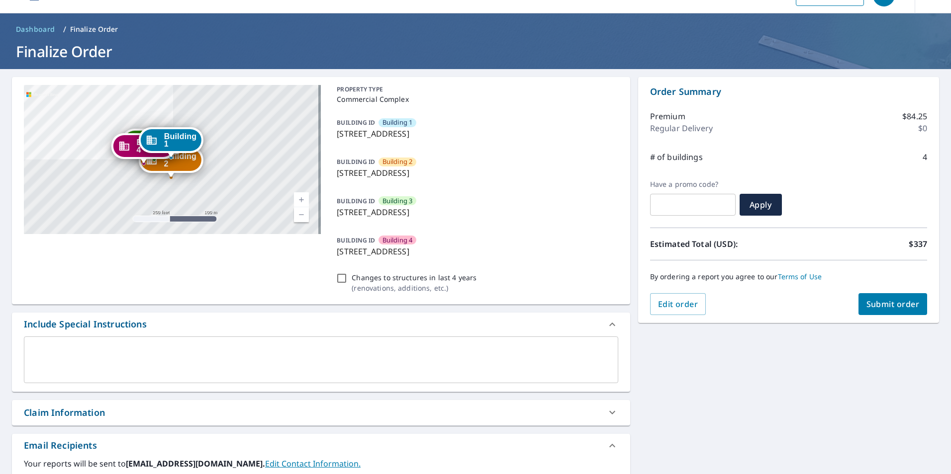
scroll to position [99, 0]
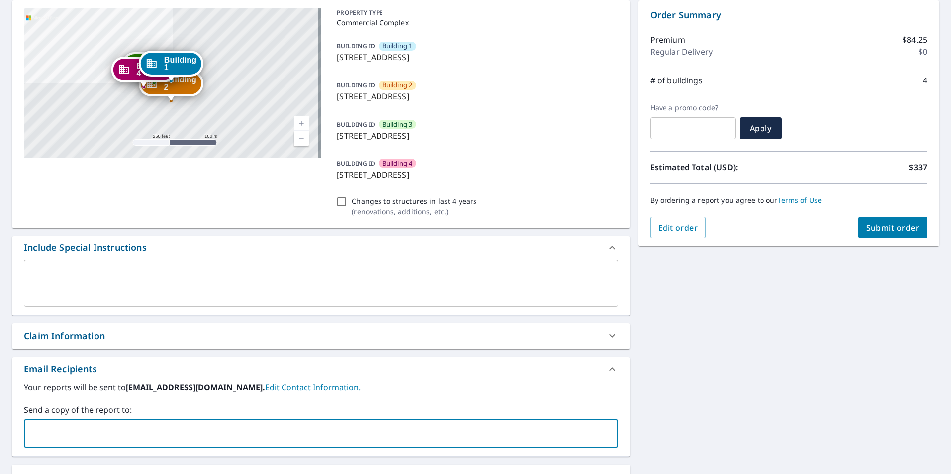
click at [63, 432] on input "text" at bounding box center [313, 434] width 570 height 19
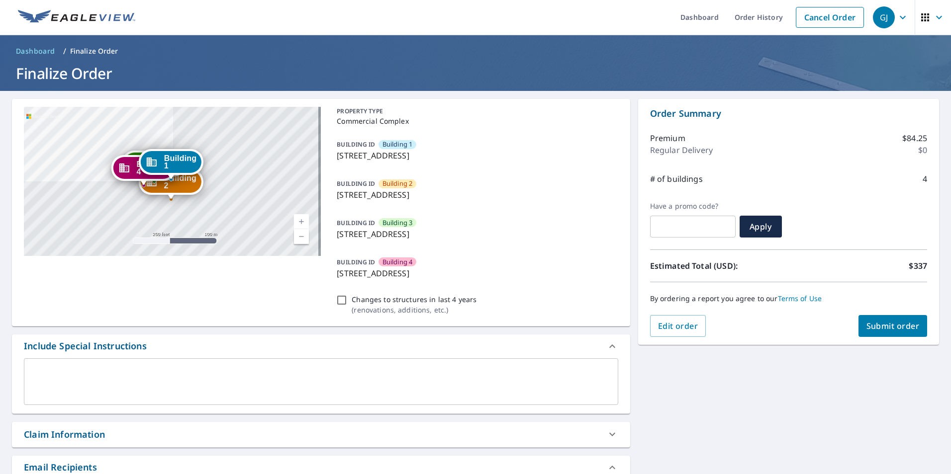
scroll to position [0, 0]
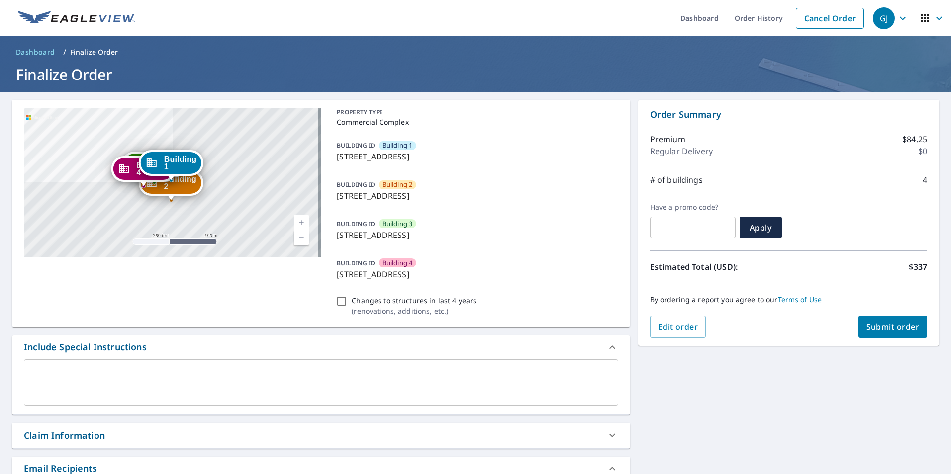
type input "gmjestimating@hotmail.com"
click at [884, 324] on span "Submit order" at bounding box center [892, 327] width 53 height 11
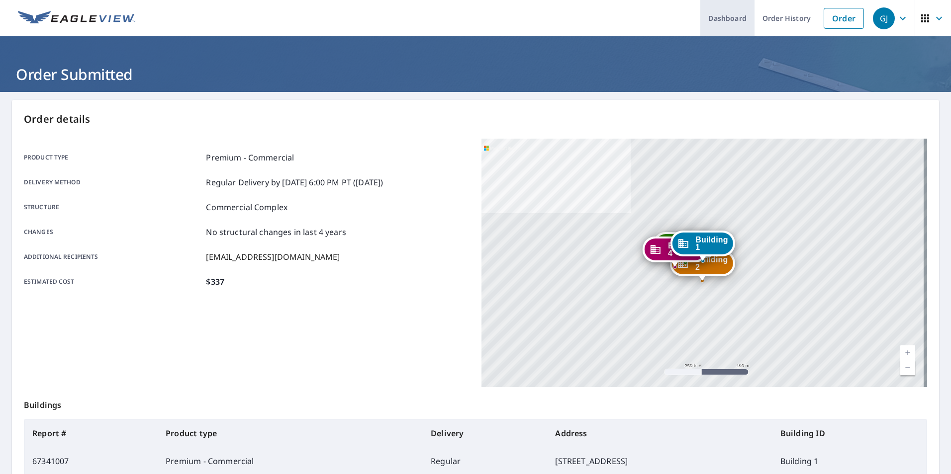
drag, startPoint x: 722, startPoint y: 19, endPoint x: 723, endPoint y: 25, distance: 6.2
click at [722, 19] on link "Dashboard" at bounding box center [727, 18] width 54 height 36
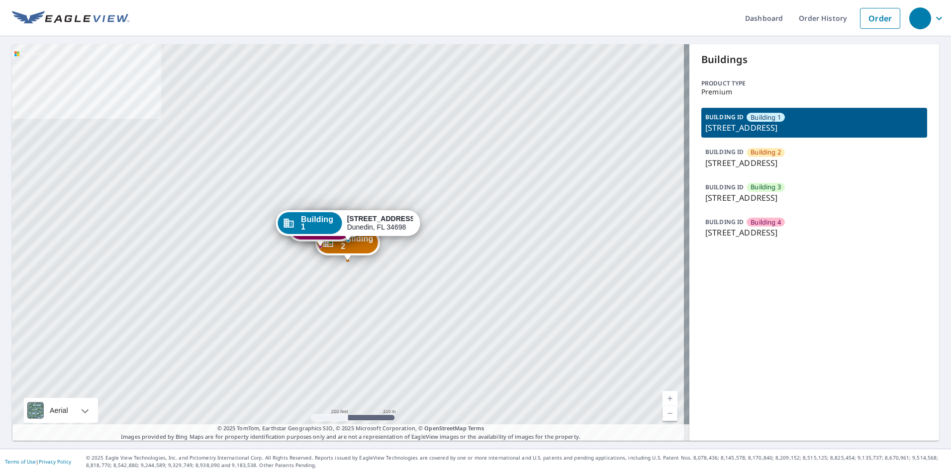
click at [726, 163] on p "2323 Curlew Rd, Dunedin, FL, 34698" at bounding box center [814, 163] width 218 height 12
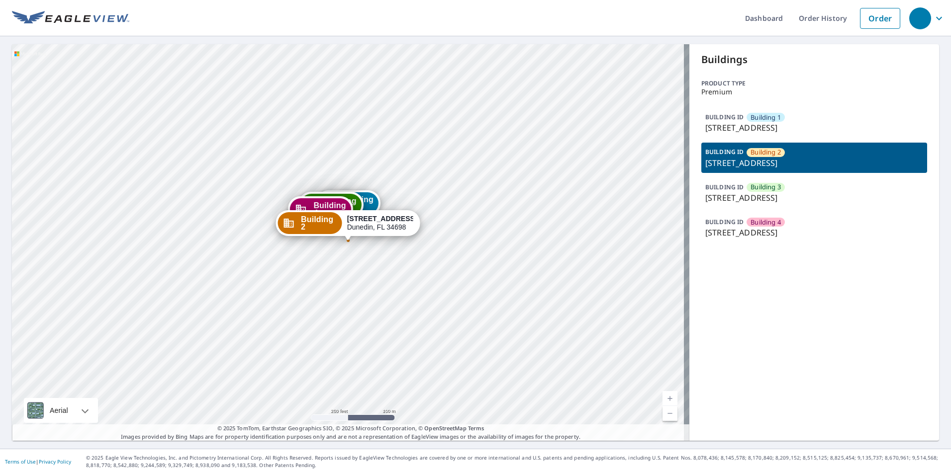
click at [729, 190] on p "BUILDING ID" at bounding box center [724, 187] width 38 height 8
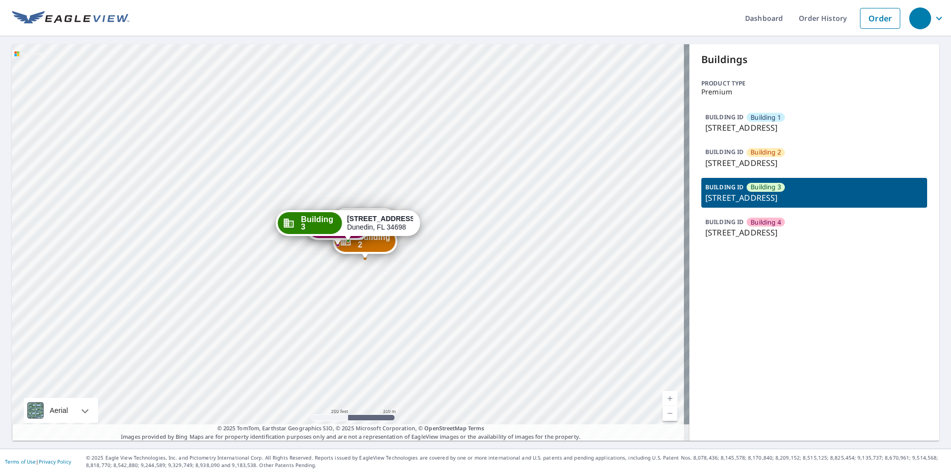
click at [724, 229] on p "2323 Curlew Rd, Dunedin, FL, 34698" at bounding box center [814, 233] width 218 height 12
